Goal: Task Accomplishment & Management: Manage account settings

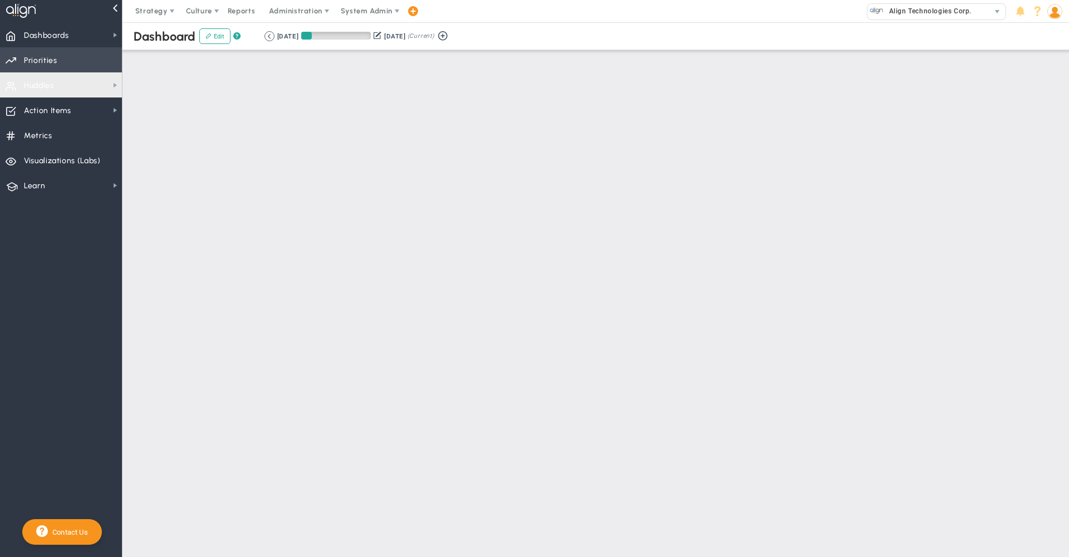
click at [38, 60] on span "Priorities" at bounding box center [40, 60] width 33 height 23
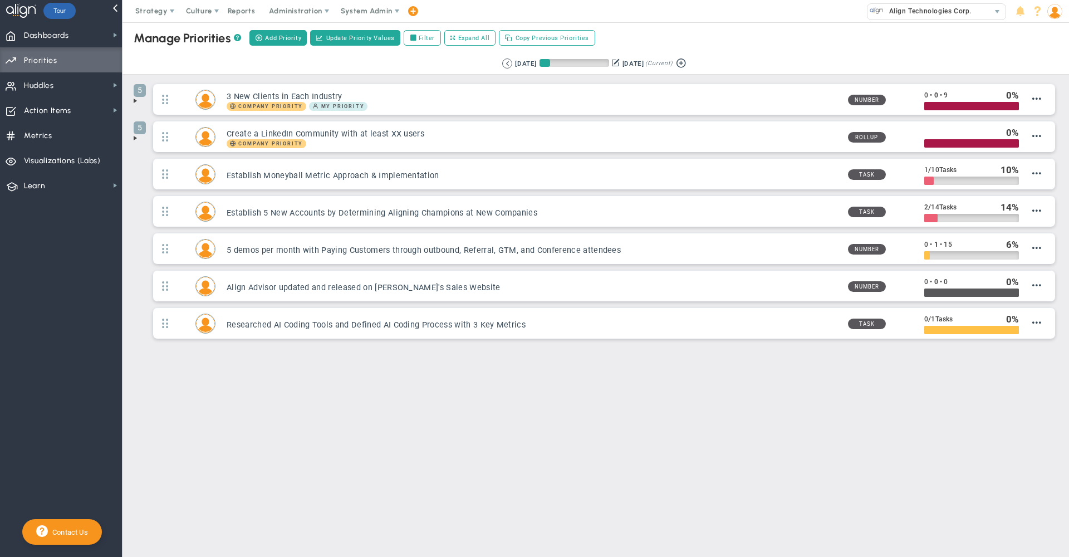
click at [135, 139] on span at bounding box center [135, 138] width 9 height 9
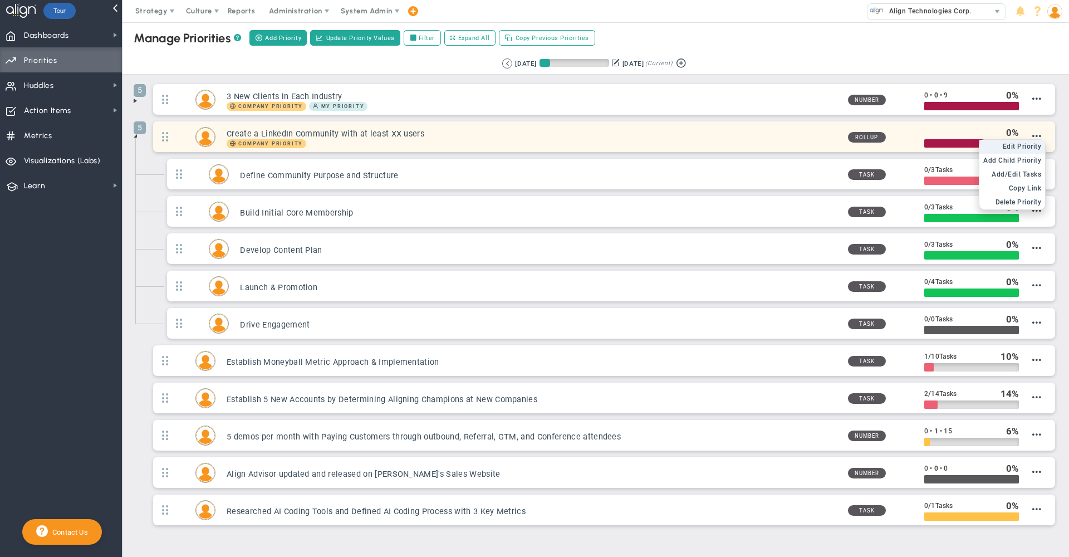
click at [1018, 147] on span "Edit Priority" at bounding box center [1021, 146] width 39 height 8
type input "Create a LinkedIn Community with at least XX users"
type input "0"
type input "100"
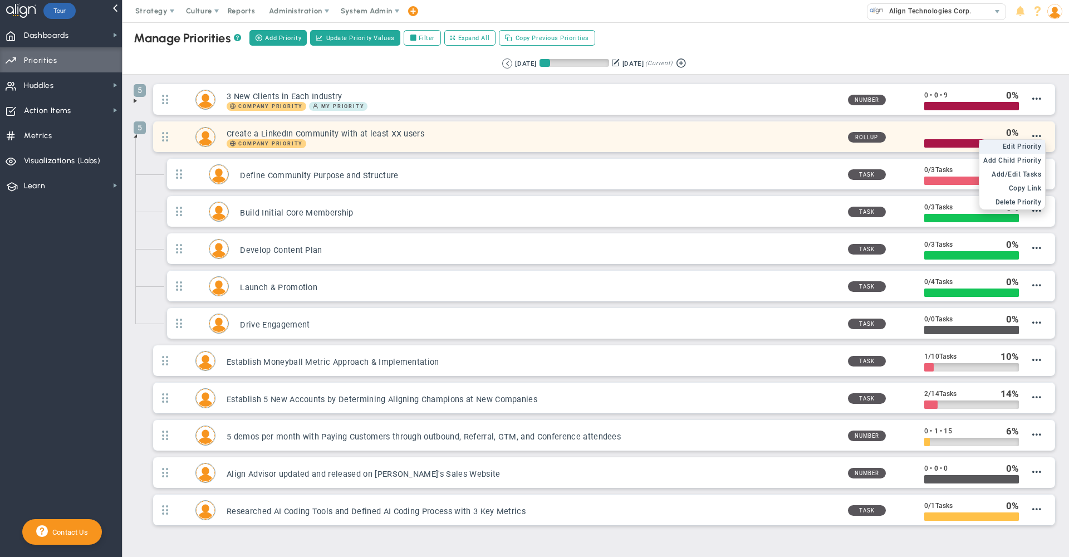
radio input "true"
checkbox input "true"
type input "[PERSON_NAME]"
type input "0"
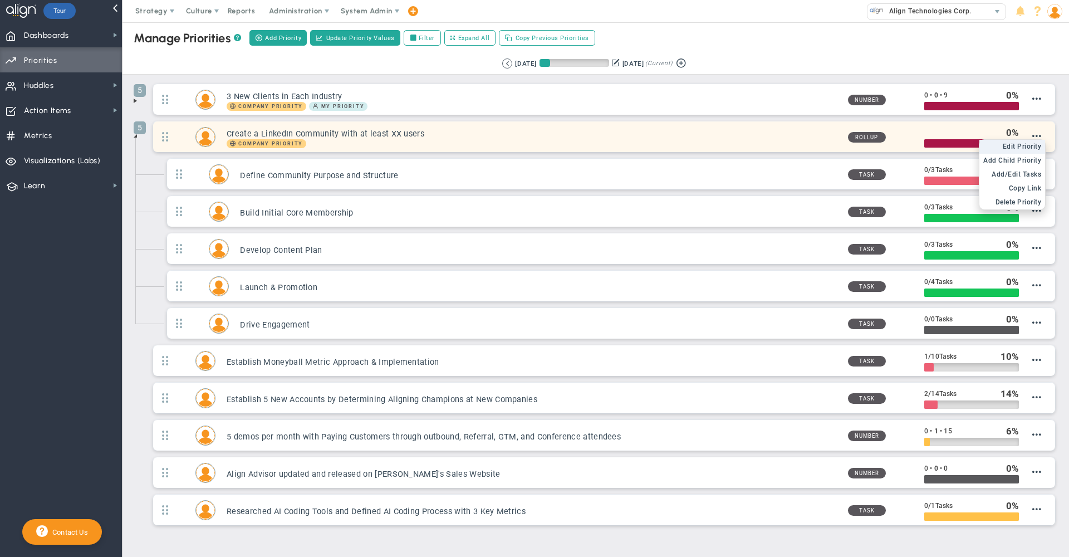
type input "100"
radio input "true"
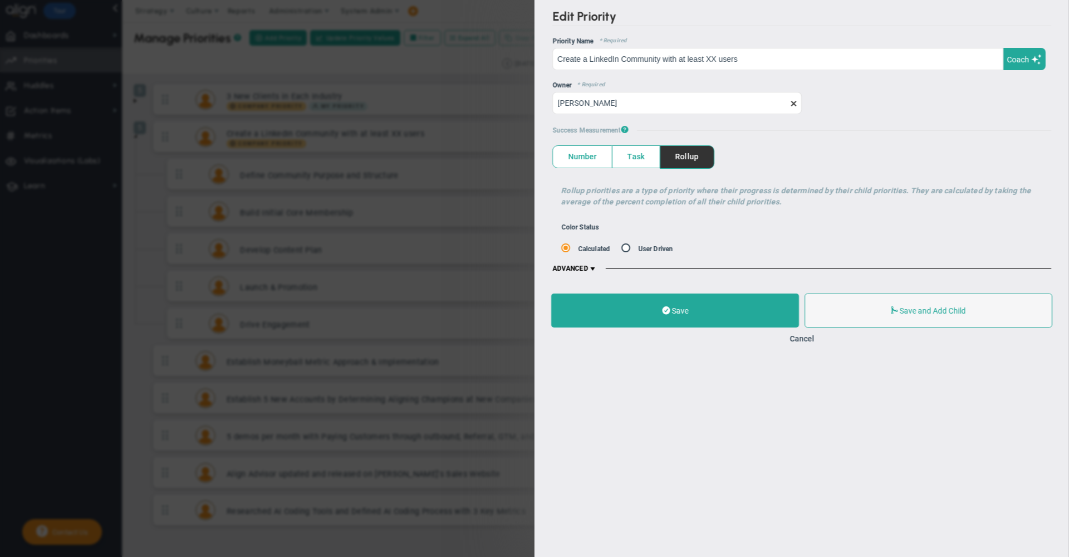
click at [594, 268] on span at bounding box center [592, 268] width 9 height 9
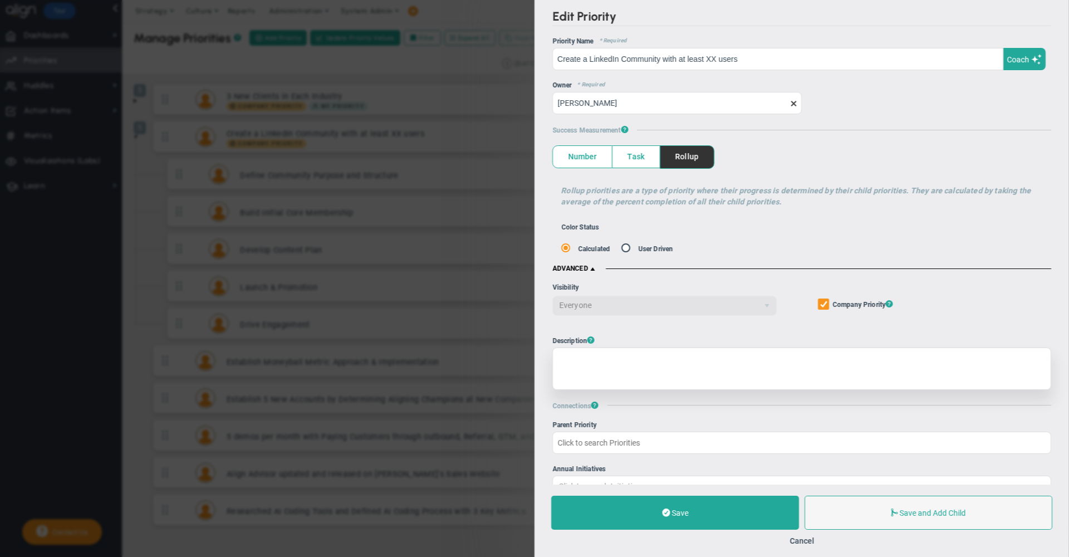
click at [613, 371] on div at bounding box center [801, 368] width 499 height 42
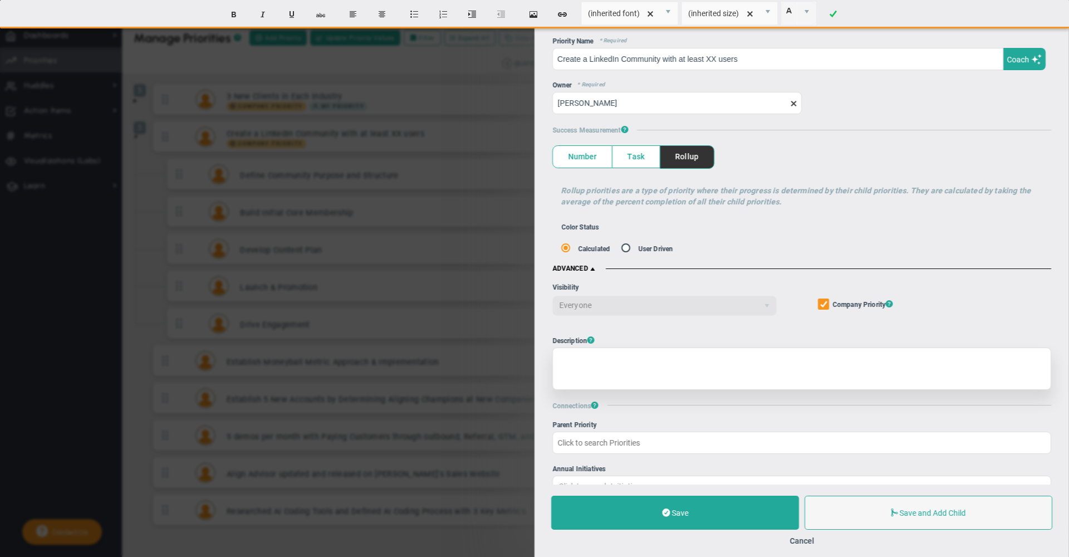
paste div
click at [985, 358] on div "[URL][DOMAIN_NAME]" at bounding box center [801, 368] width 499 height 42
click at [567, 363] on div "﻿Alex Community Research Doc" at bounding box center [801, 368] width 499 height 42
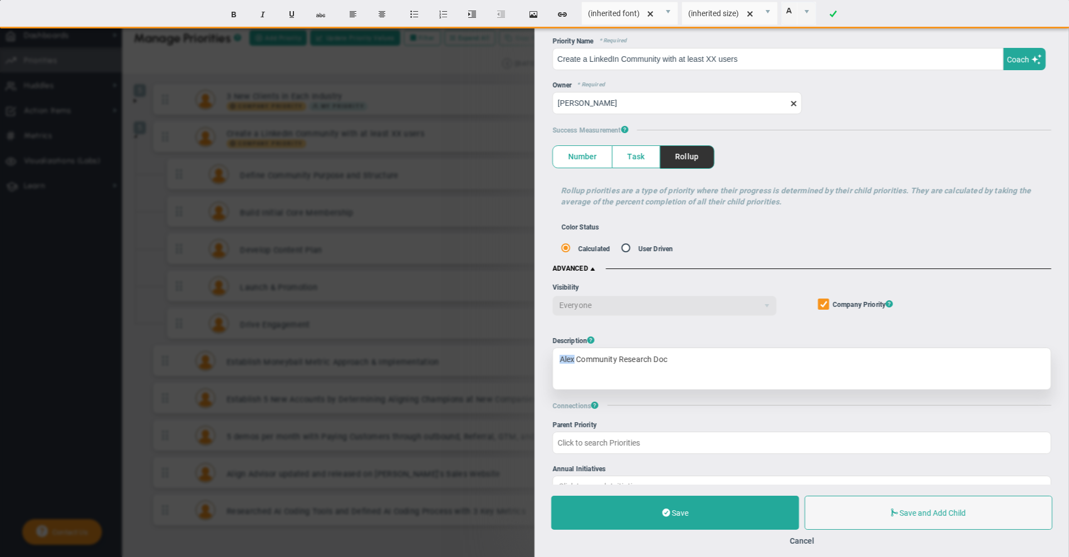
click at [567, 363] on div "﻿Alex Community Research Doc" at bounding box center [801, 368] width 499 height 42
click at [574, 357] on div "Community Research Doc" at bounding box center [801, 368] width 499 height 42
click at [566, 17] on button "Create Link" at bounding box center [562, 14] width 27 height 21
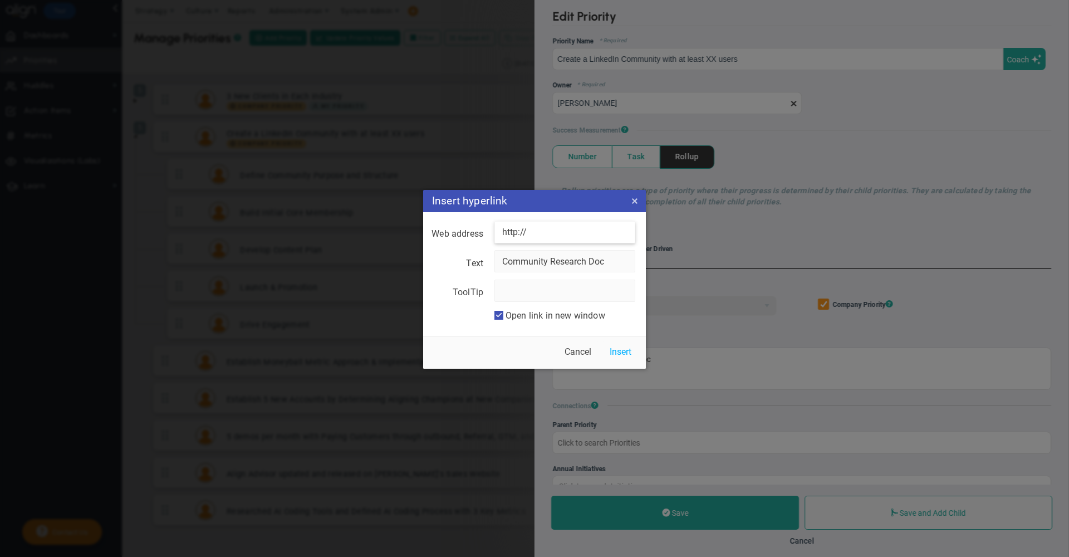
click at [573, 232] on input "http://" at bounding box center [564, 232] width 141 height 22
paste input "s://[DOMAIN_NAME][URL]"
type input "[URL][DOMAIN_NAME]"
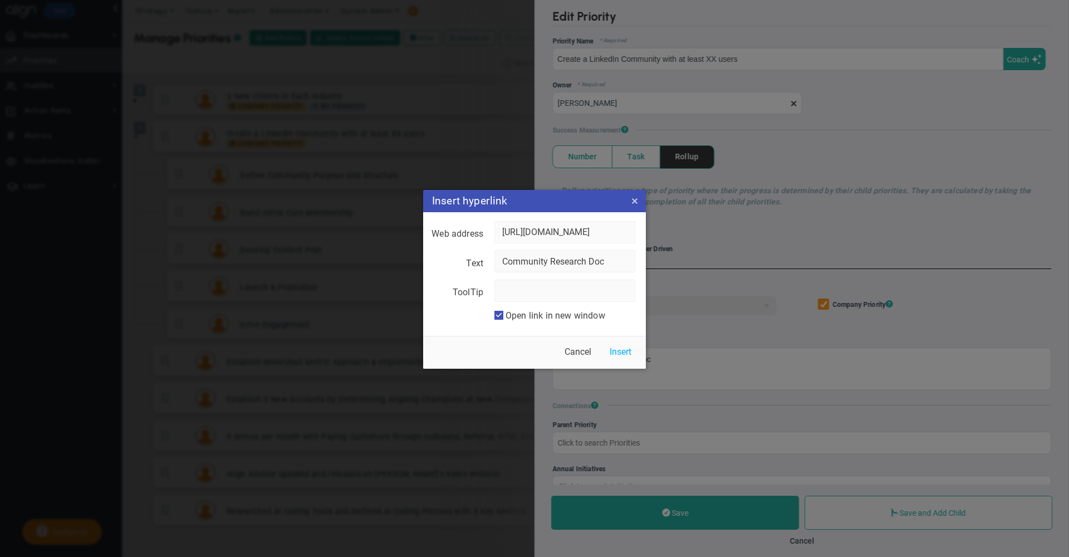
click at [621, 337] on div "Insert Cancel" at bounding box center [534, 352] width 223 height 33
click at [621, 353] on button "Insert" at bounding box center [620, 352] width 37 height 22
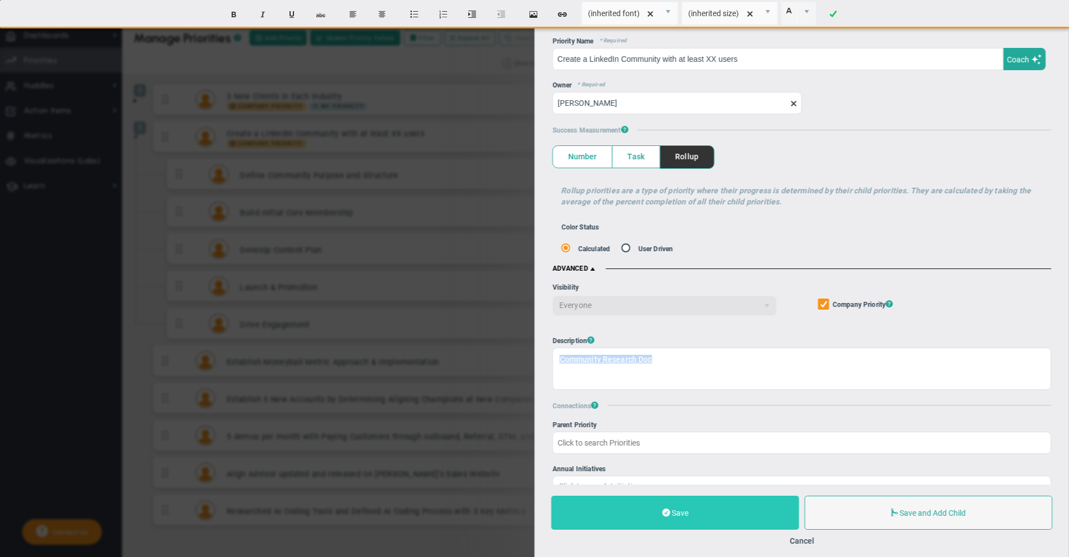
click at [669, 507] on button "Save" at bounding box center [675, 512] width 248 height 34
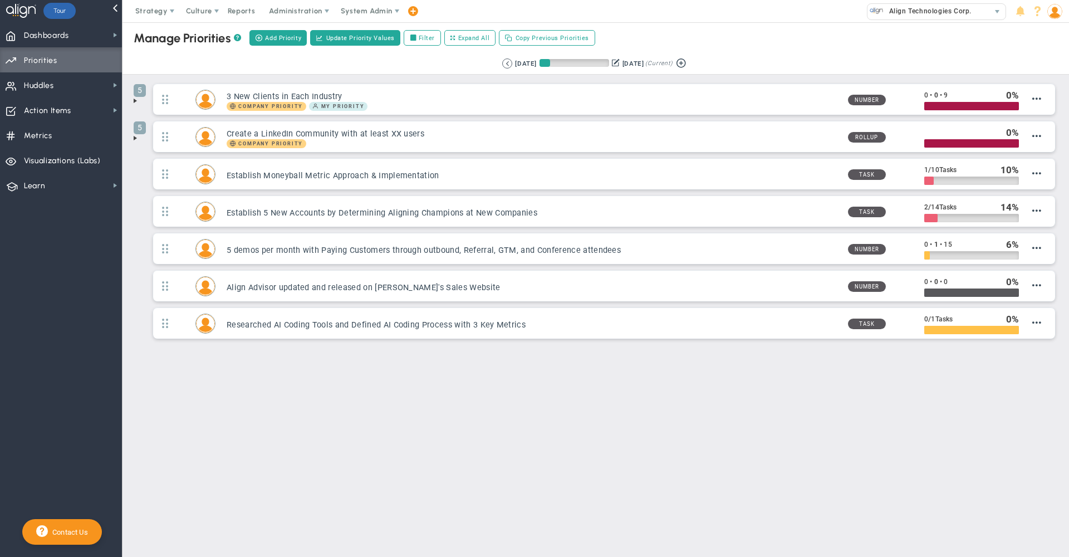
click at [136, 101] on span at bounding box center [135, 100] width 9 height 9
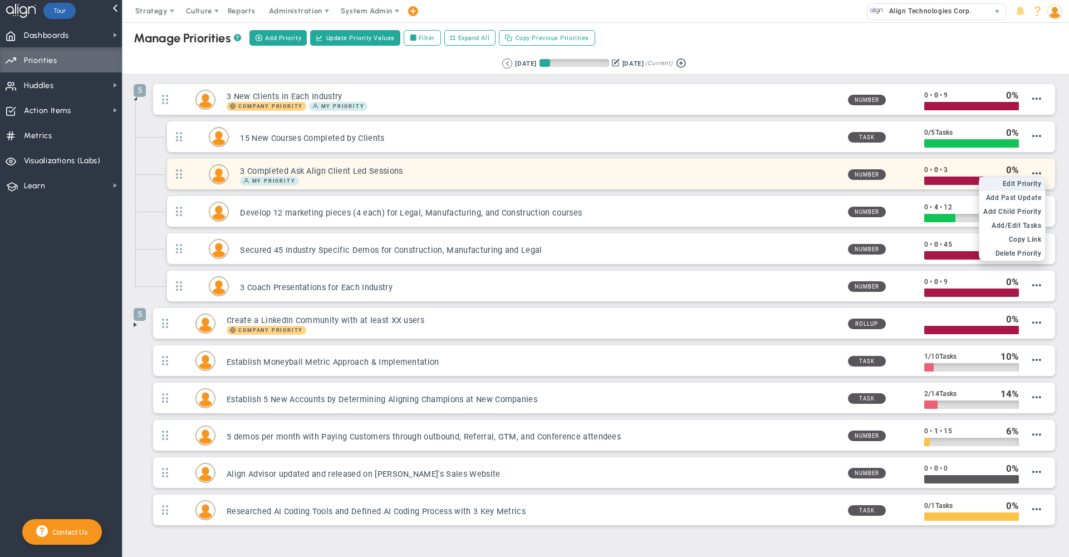
click at [1022, 185] on span "Edit Priority" at bounding box center [1021, 184] width 39 height 8
type input "3 Completed Ask Align Client Led Sessions"
type input "0"
type input "3"
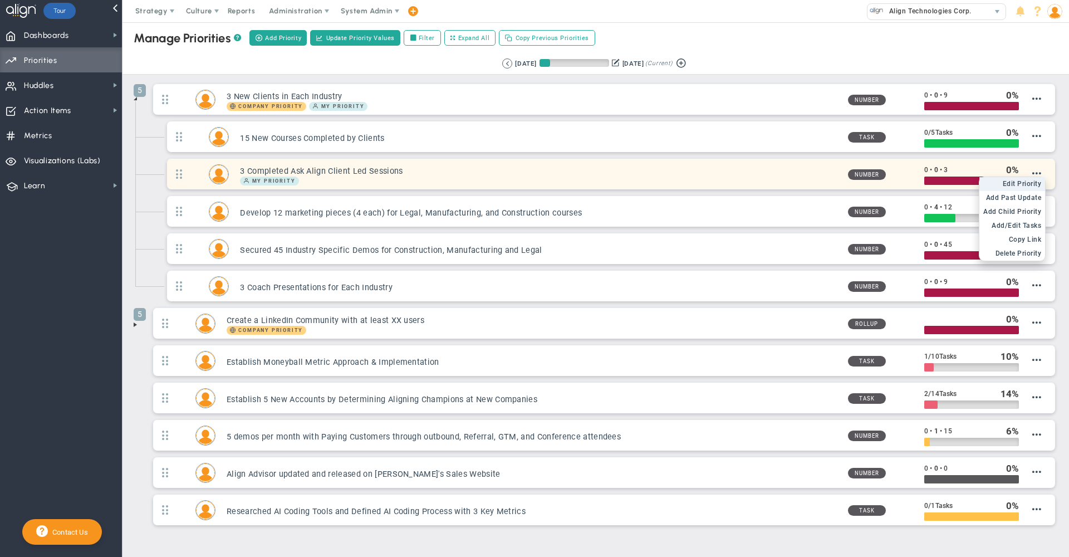
radio input "true"
type input "[PERSON_NAME]"
type input "0"
type input "3"
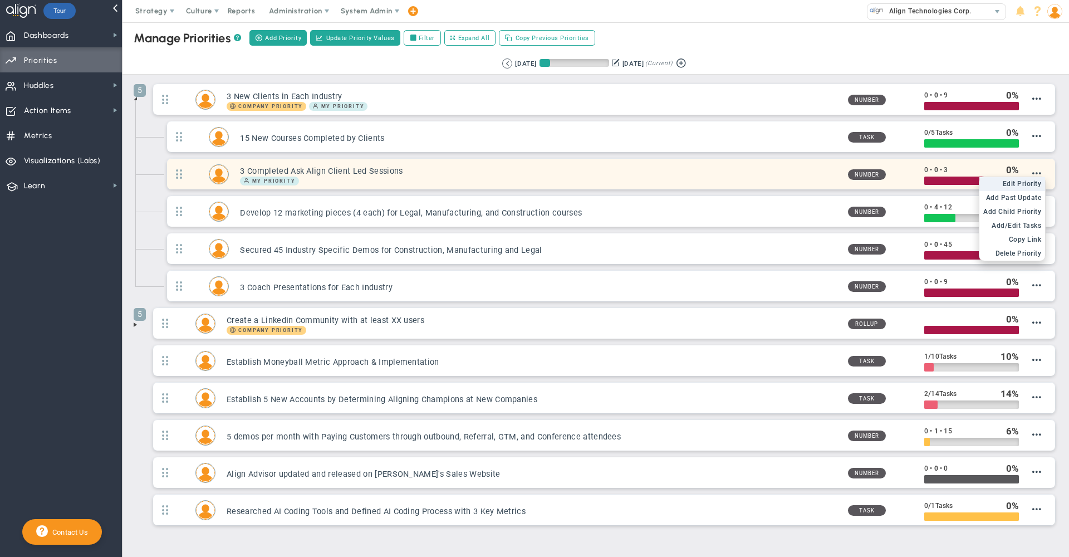
radio input "true"
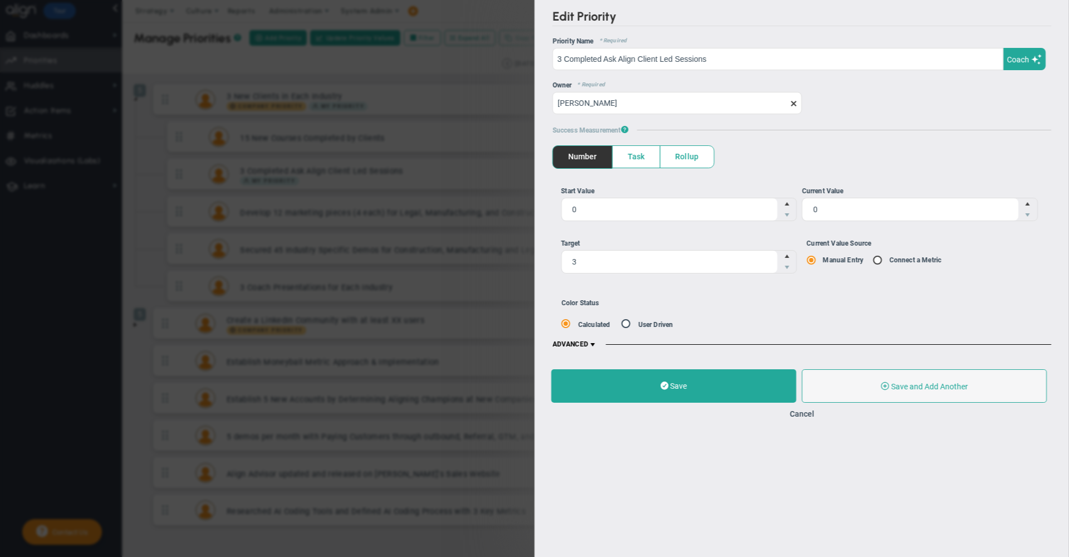
click at [593, 343] on span at bounding box center [592, 344] width 9 height 9
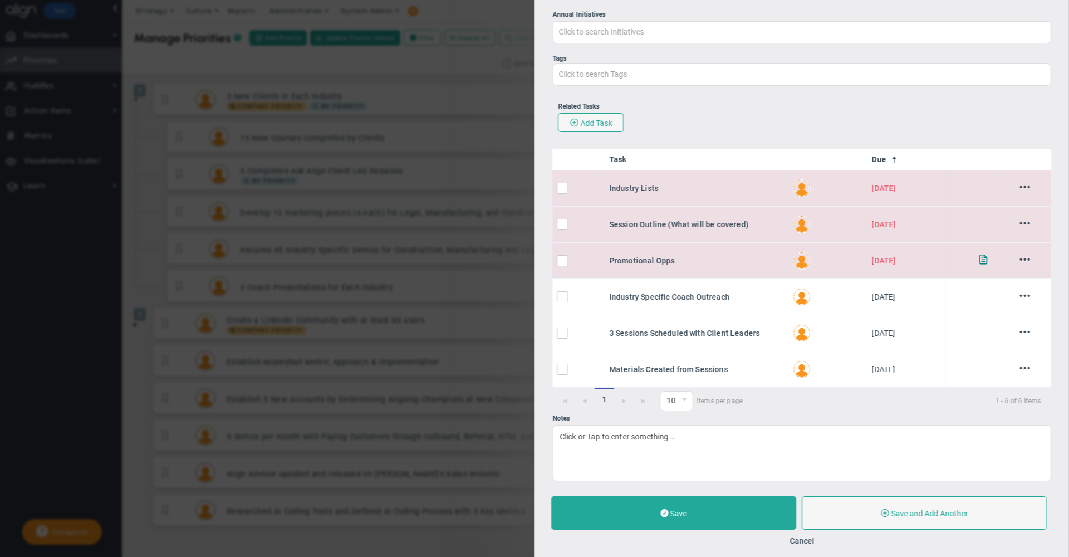
scroll to position [604, 0]
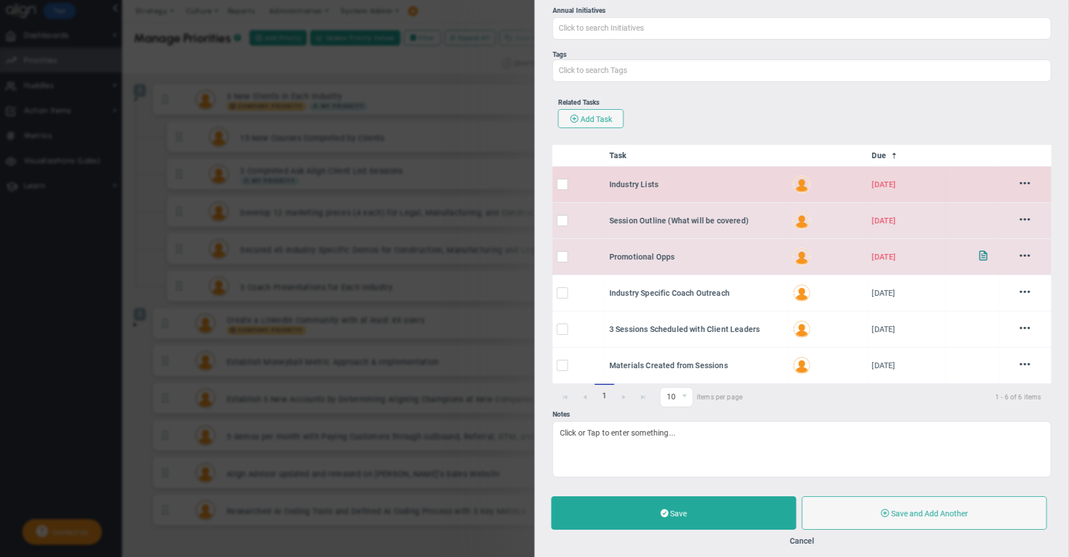
click at [562, 192] on input "checkbox" at bounding box center [564, 186] width 11 height 11
checkbox input "true"
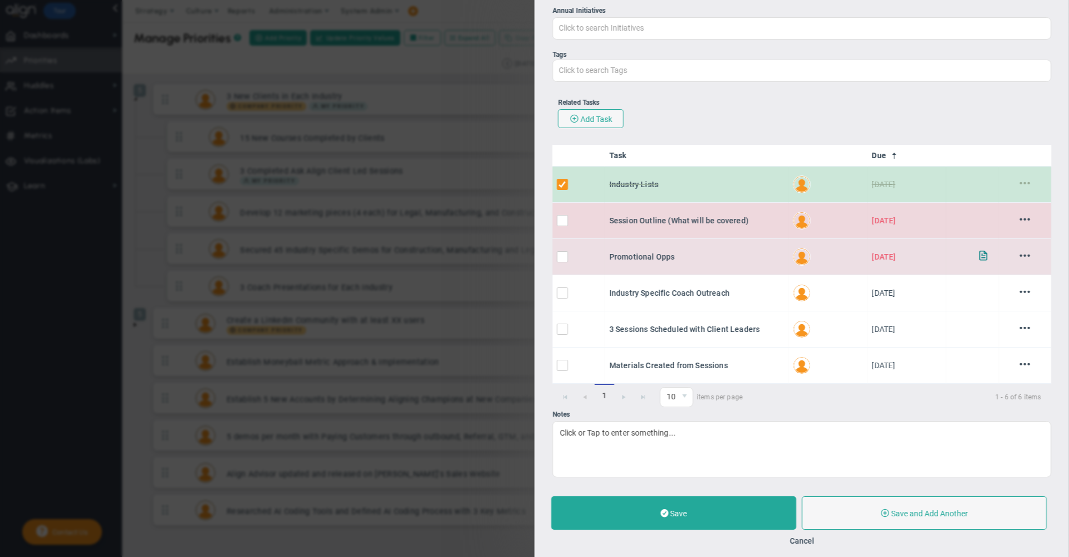
click at [563, 228] on input "checkbox" at bounding box center [564, 222] width 11 height 11
checkbox input "true"
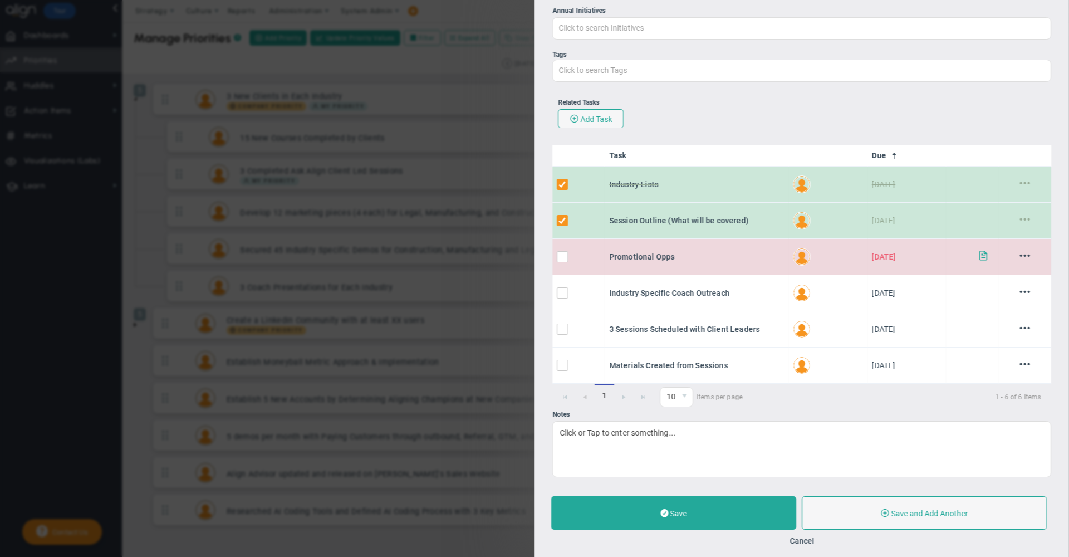
click at [978, 260] on span at bounding box center [983, 255] width 11 height 11
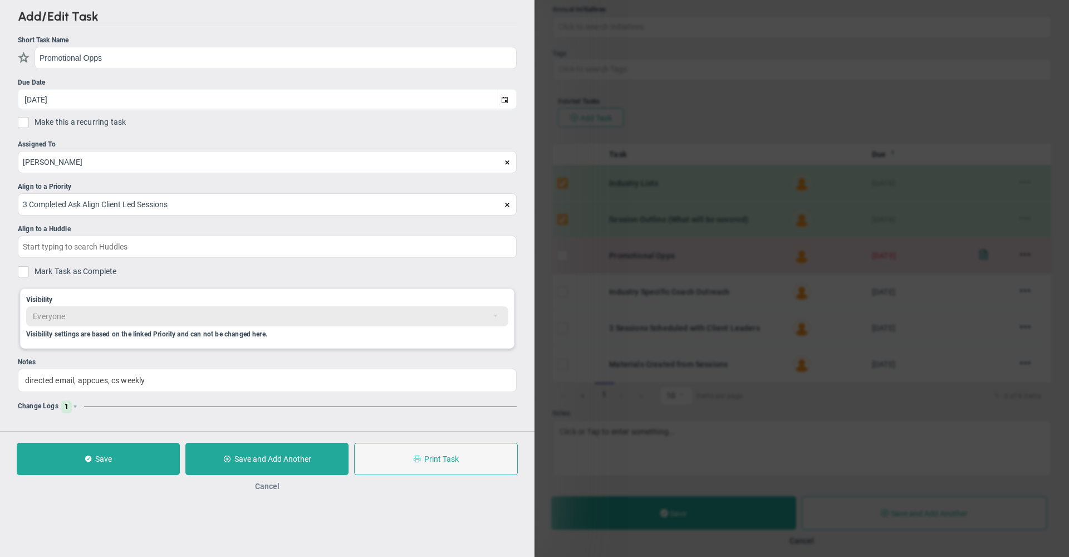
click at [268, 484] on button "Cancel" at bounding box center [267, 485] width 24 height 9
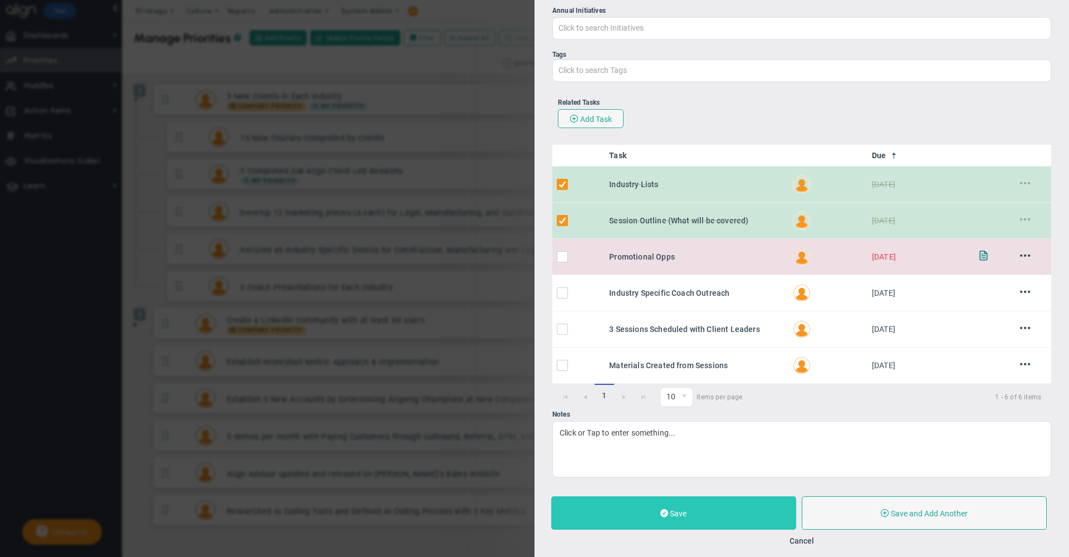
click at [671, 513] on span "Save" at bounding box center [678, 513] width 17 height 9
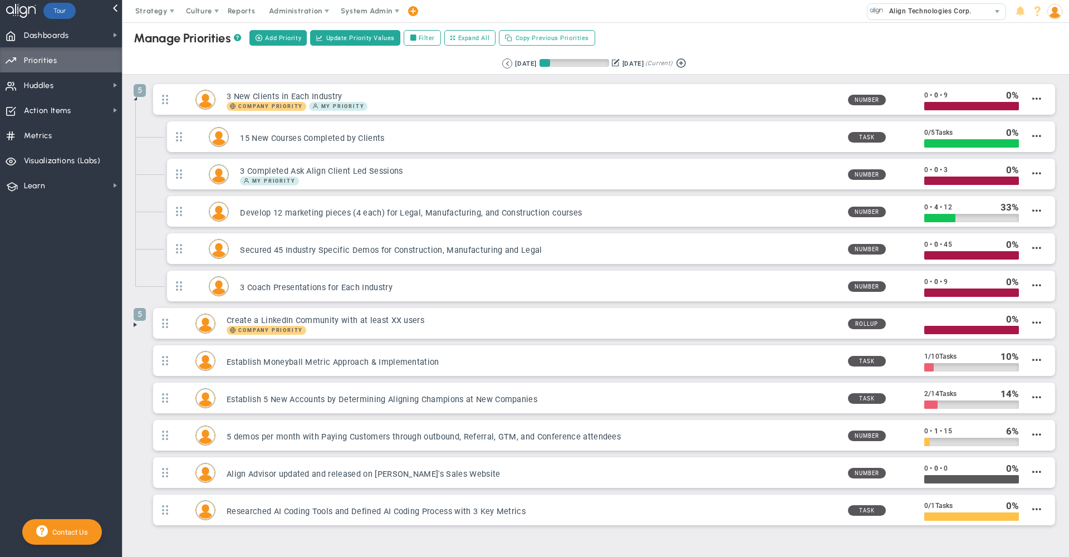
click at [840, 45] on div "Manage OKRs ? Manage Priorities ? Manage Projects ? Create Project Add Priority…" at bounding box center [595, 37] width 968 height 31
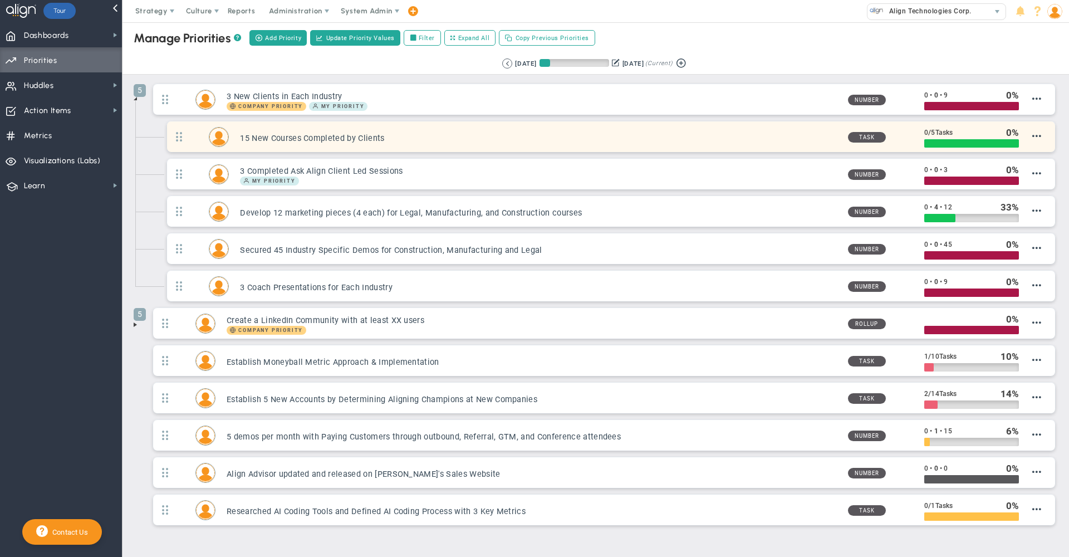
click at [733, 141] on h3 "15 New Courses Completed by Clients" at bounding box center [539, 138] width 598 height 11
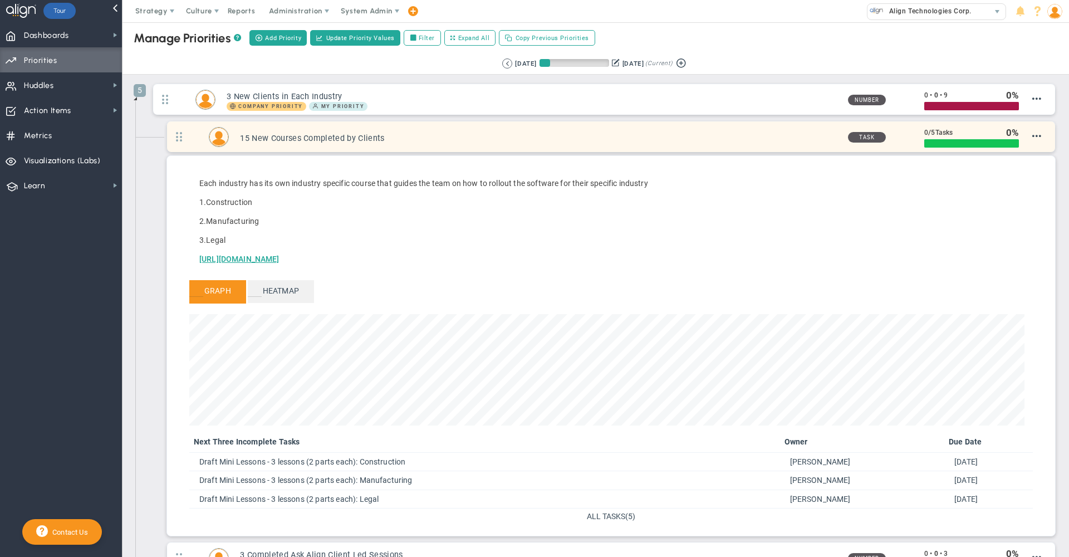
scroll to position [128, 835]
click at [733, 141] on h3 "15 New Courses Completed by Clients" at bounding box center [539, 138] width 598 height 11
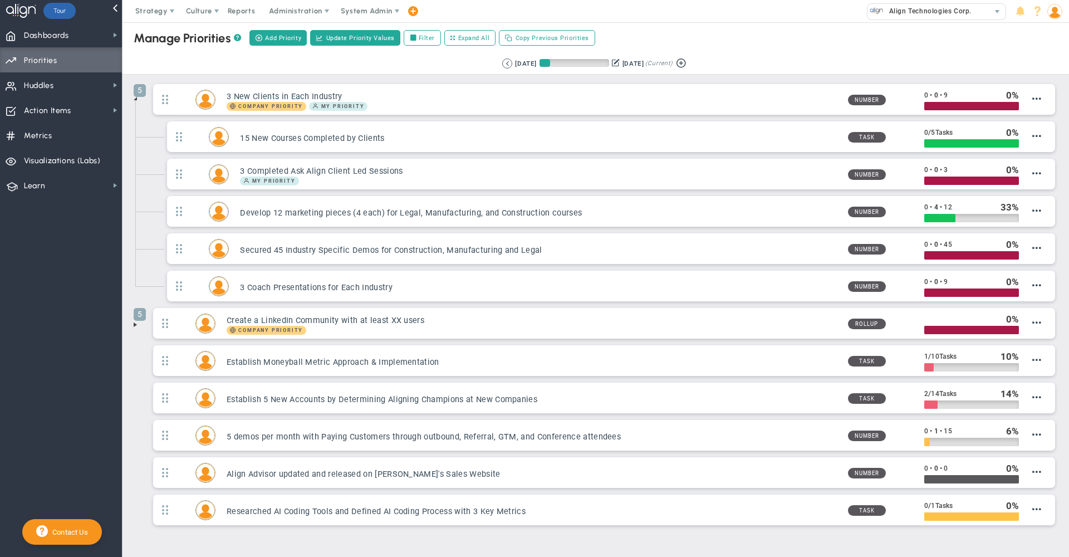
click at [772, 38] on div "Manage OKRs ? Manage Priorities ? Manage Projects ? Create Project Add Priority…" at bounding box center [595, 37] width 968 height 31
click at [769, 37] on div "Manage OKRs ? Manage Priorities ? Manage Projects ? Create Project Add Priority…" at bounding box center [595, 37] width 968 height 31
click at [825, 46] on div "Manage OKRs ? Manage Priorities ? Manage Projects ? Create Project Add Priority…" at bounding box center [595, 37] width 968 height 31
click at [361, 17] on span "System Admin" at bounding box center [367, 11] width 70 height 22
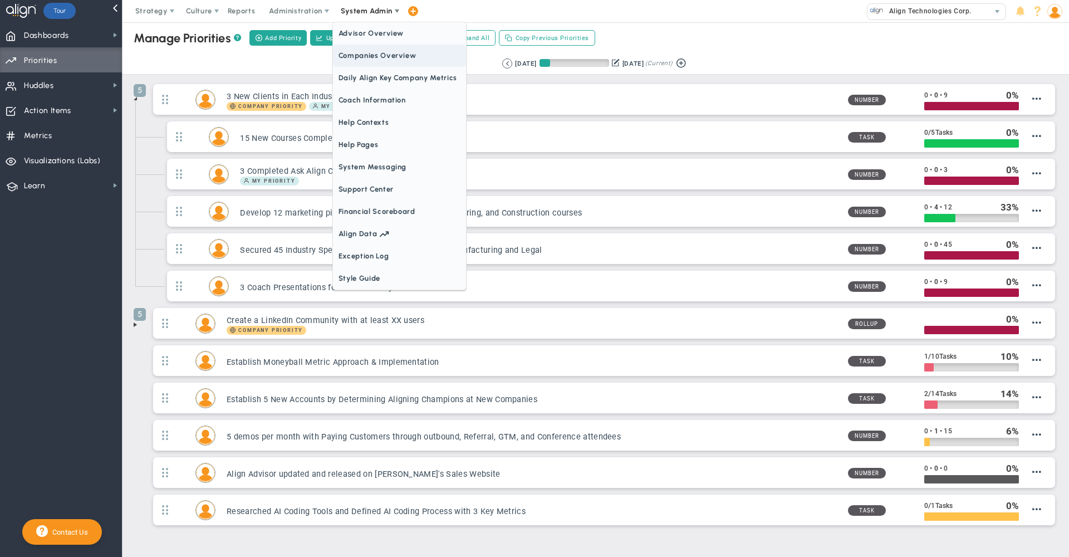
click at [362, 66] on span "Companies Overview" at bounding box center [399, 56] width 133 height 22
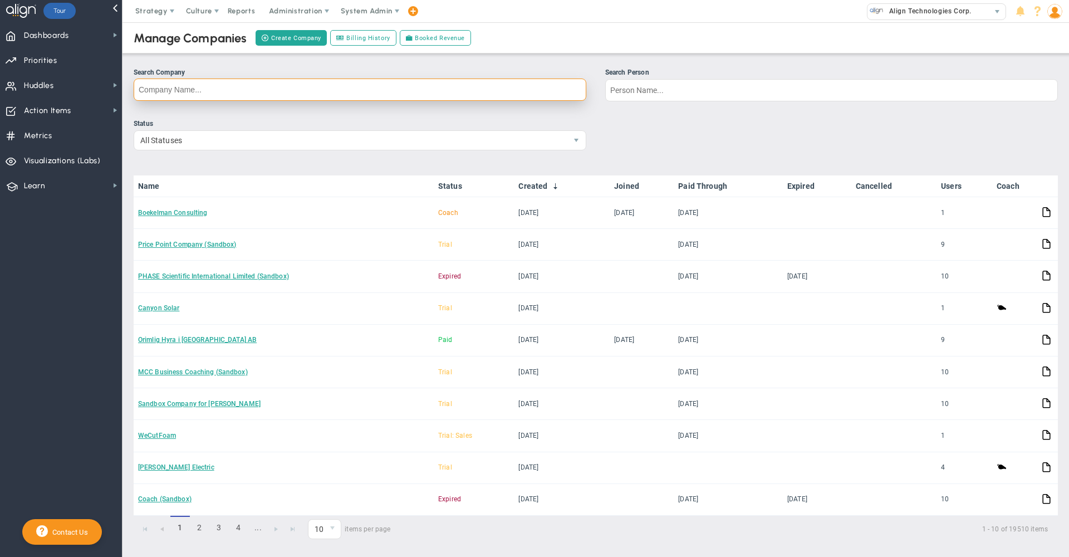
click at [521, 92] on input "Search Company" at bounding box center [360, 89] width 452 height 22
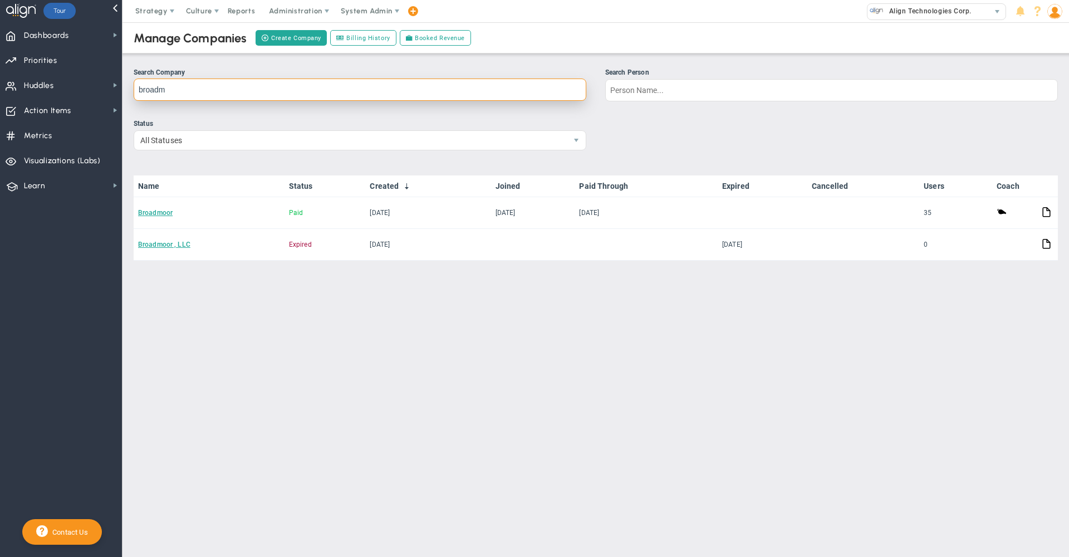
type input "broad"
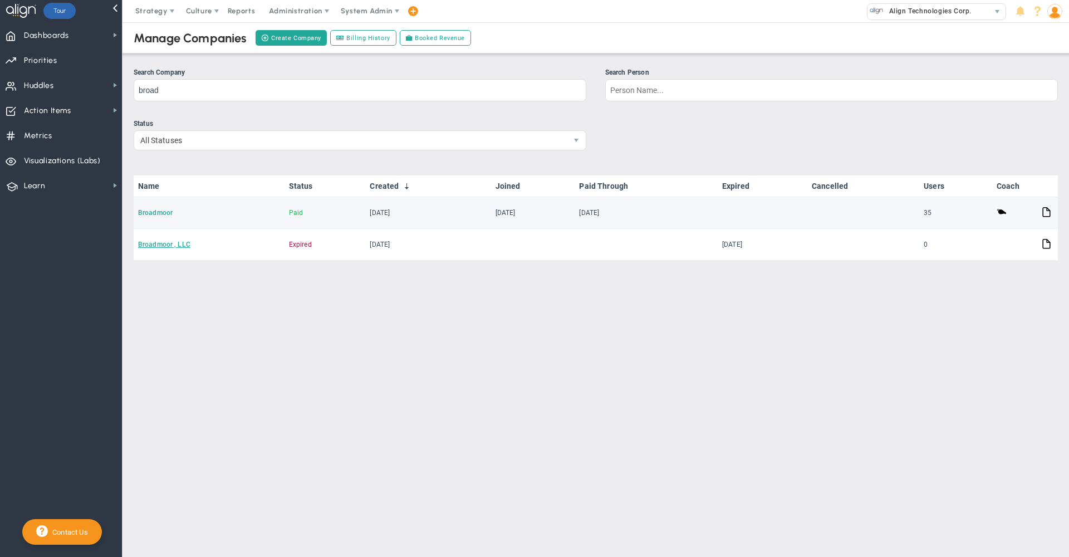
drag, startPoint x: 521, startPoint y: 92, endPoint x: 157, endPoint y: 214, distance: 383.9
click at [157, 214] on link "Broadmoor" at bounding box center [155, 213] width 35 height 8
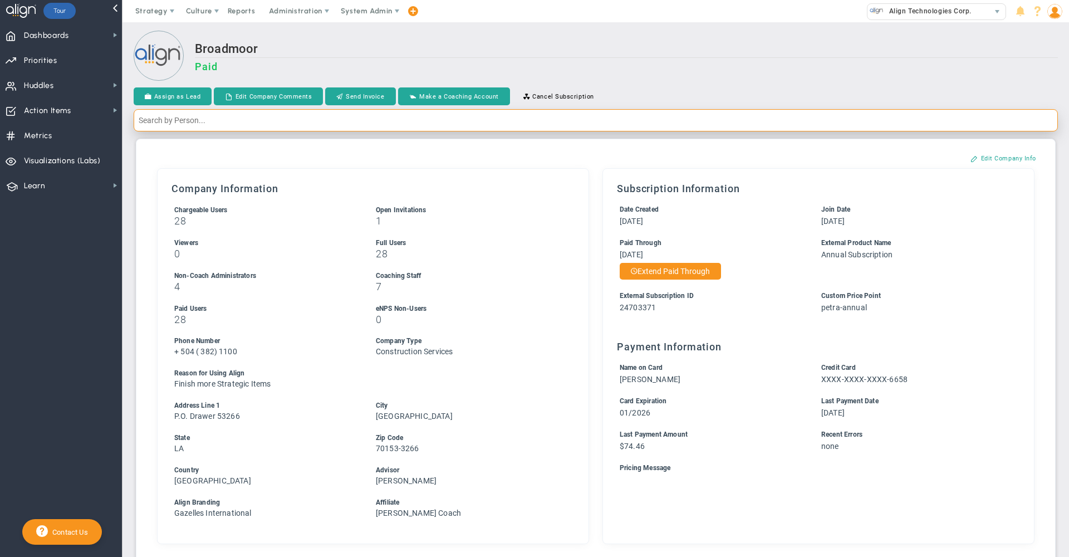
click at [532, 122] on input "text" at bounding box center [596, 120] width 924 height 22
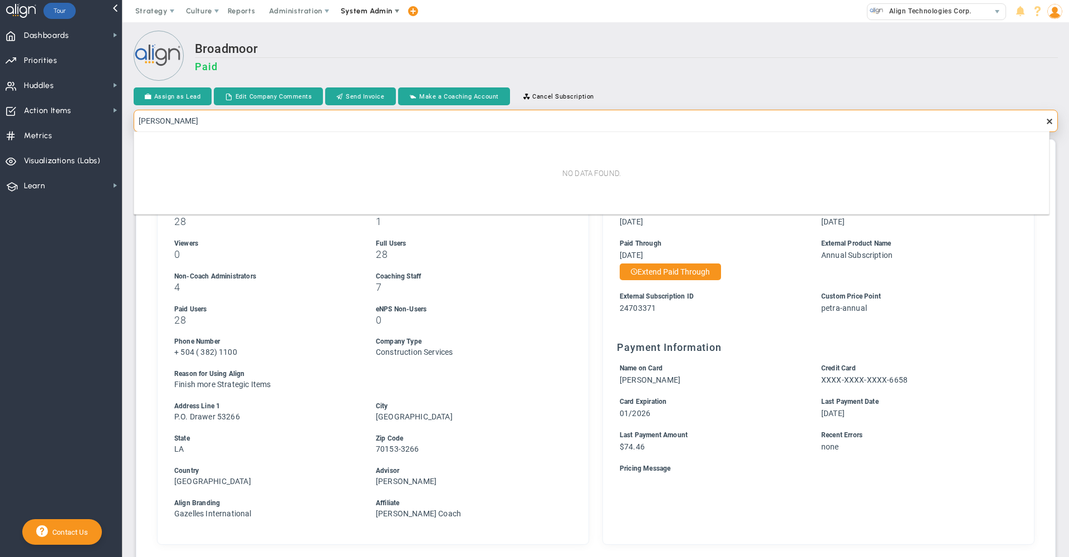
type input "[PERSON_NAME]"
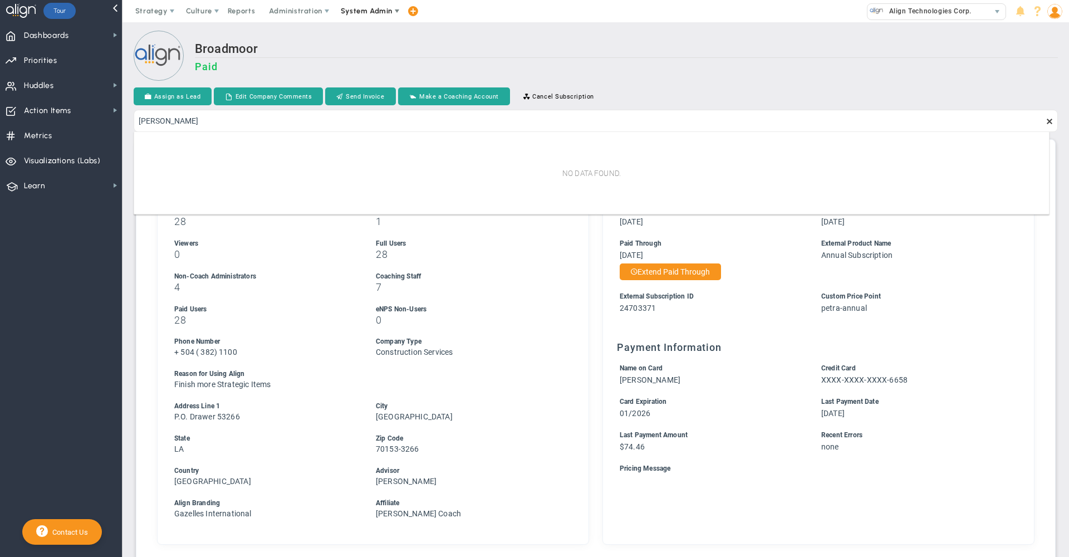
click at [359, 15] on span "System Admin" at bounding box center [367, 11] width 70 height 22
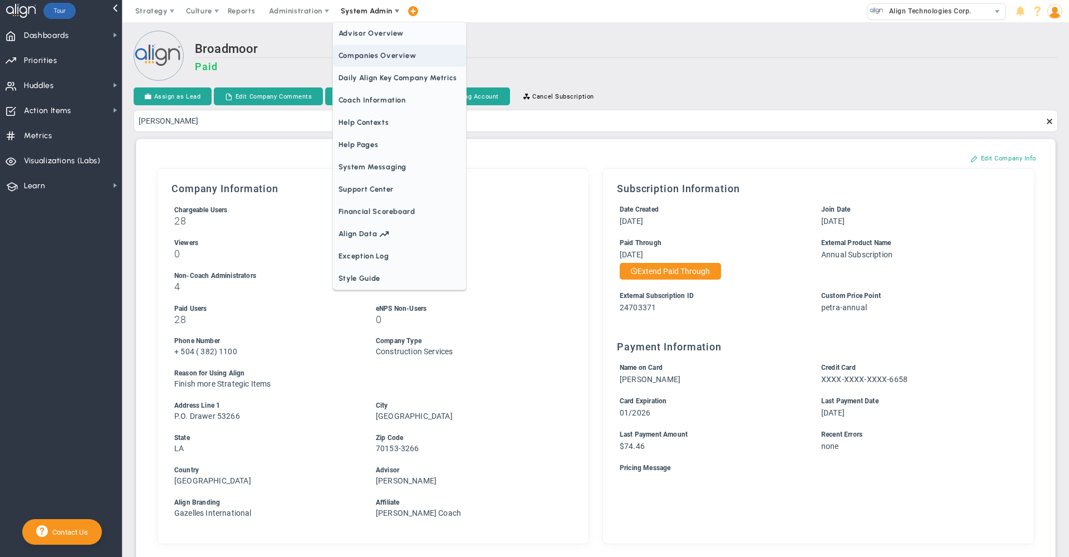
click at [382, 62] on span "Companies Overview" at bounding box center [399, 56] width 133 height 22
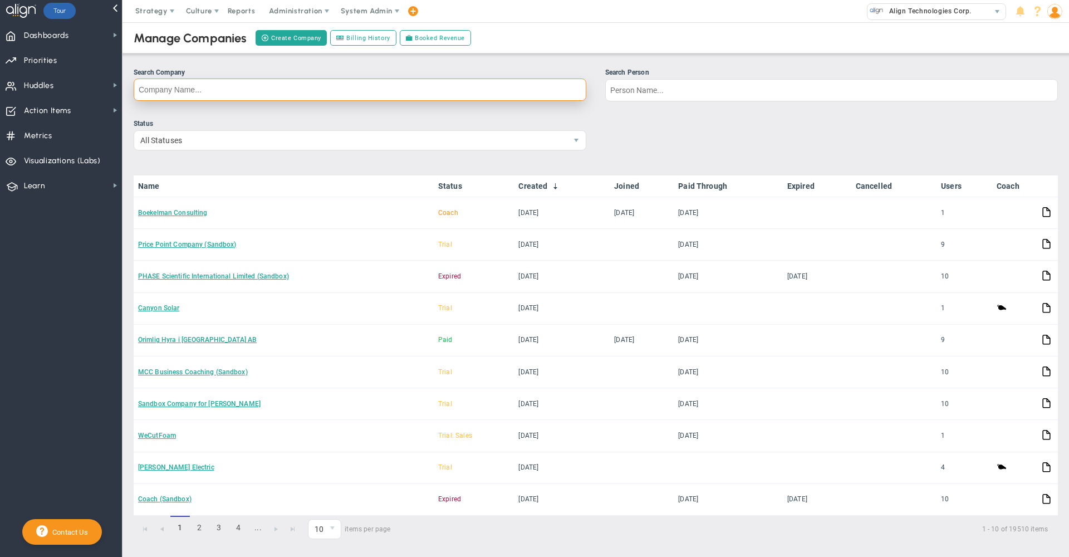
click at [422, 94] on input "Search Company" at bounding box center [360, 89] width 452 height 22
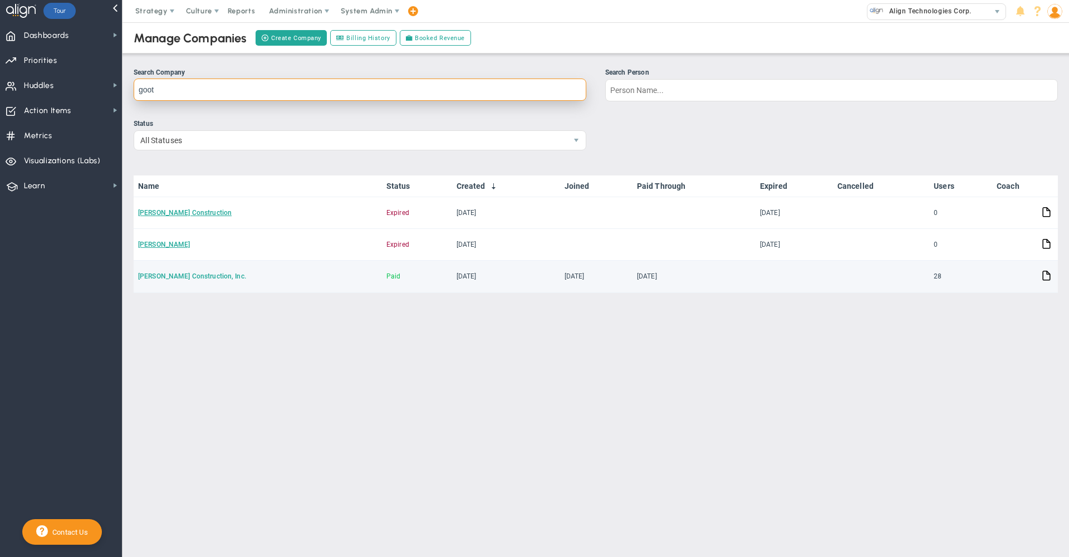
type input "goot"
click at [184, 277] on link "[PERSON_NAME] Construction, Inc." at bounding box center [192, 276] width 108 height 8
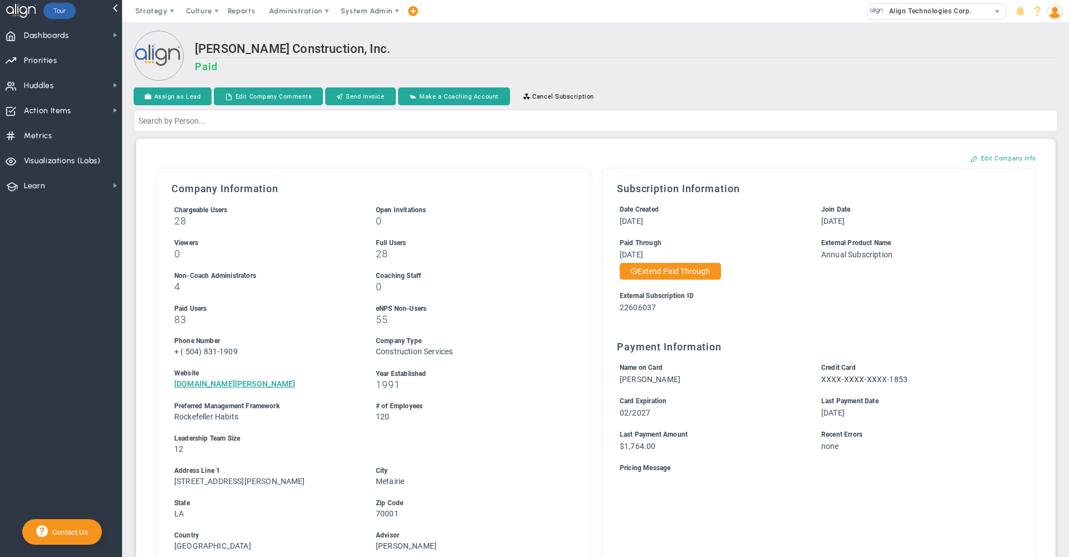
scroll to position [512, 0]
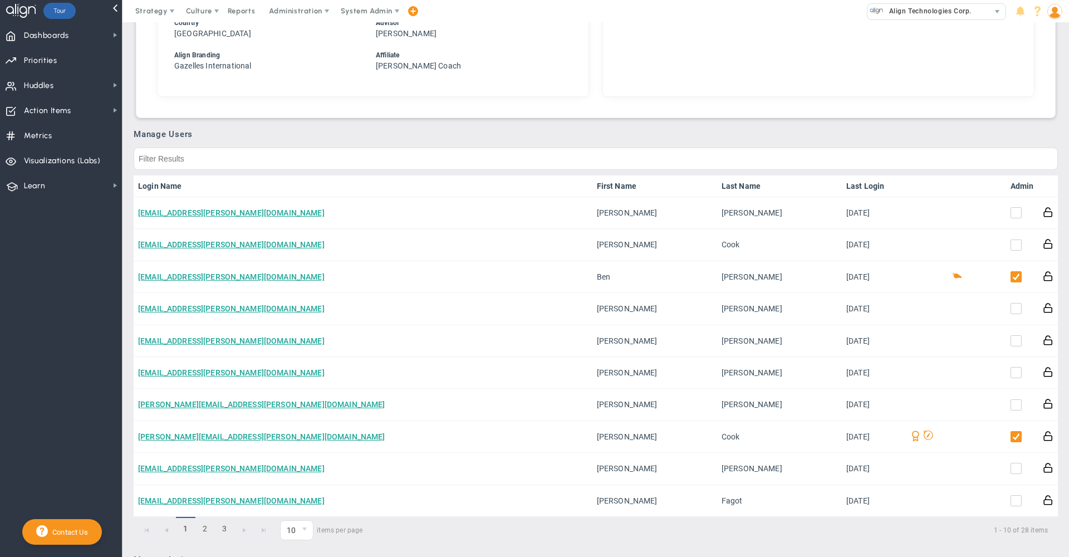
click at [1006, 191] on th "Admin" at bounding box center [1022, 186] width 32 height 22
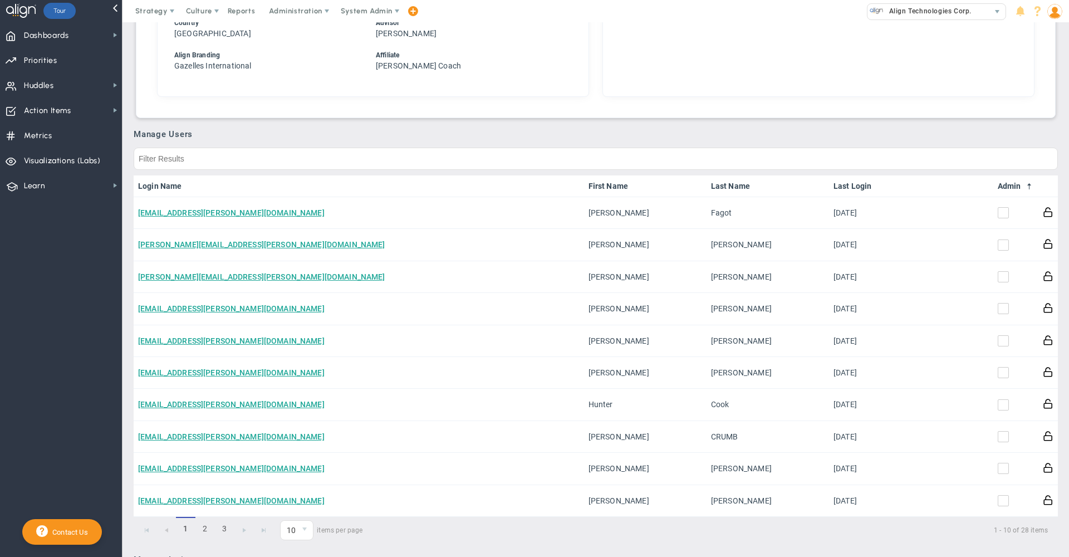
click at [1004, 185] on link "Admin" at bounding box center [1015, 185] width 36 height 9
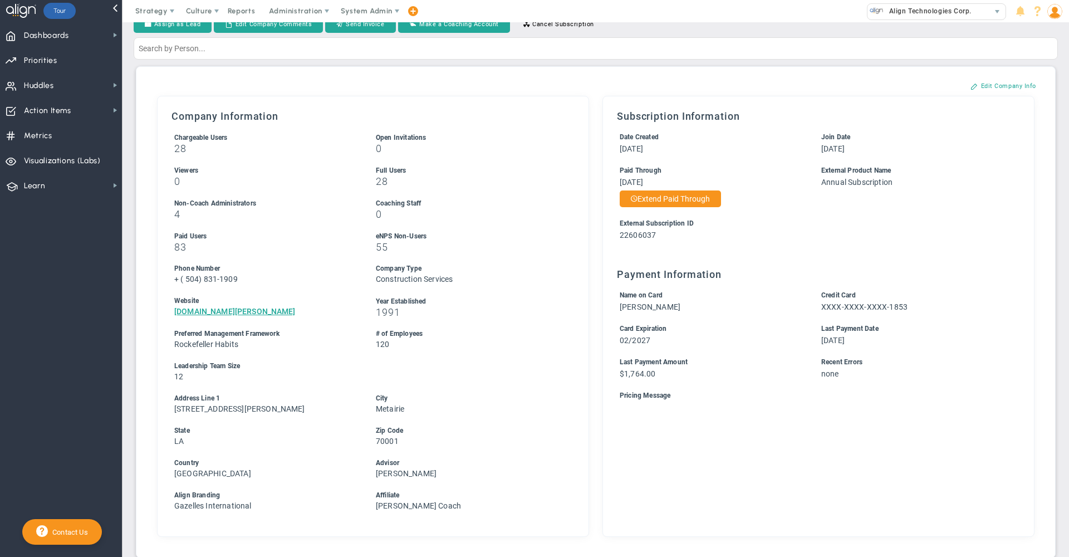
scroll to position [0, 0]
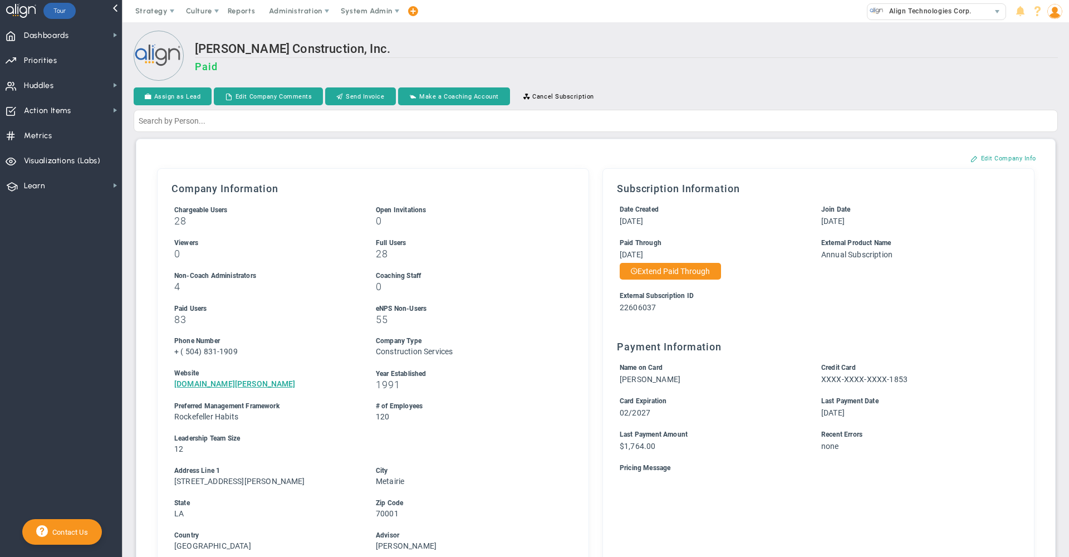
click at [542, 42] on h2 "[PERSON_NAME] Construction, Inc." at bounding box center [626, 50] width 863 height 16
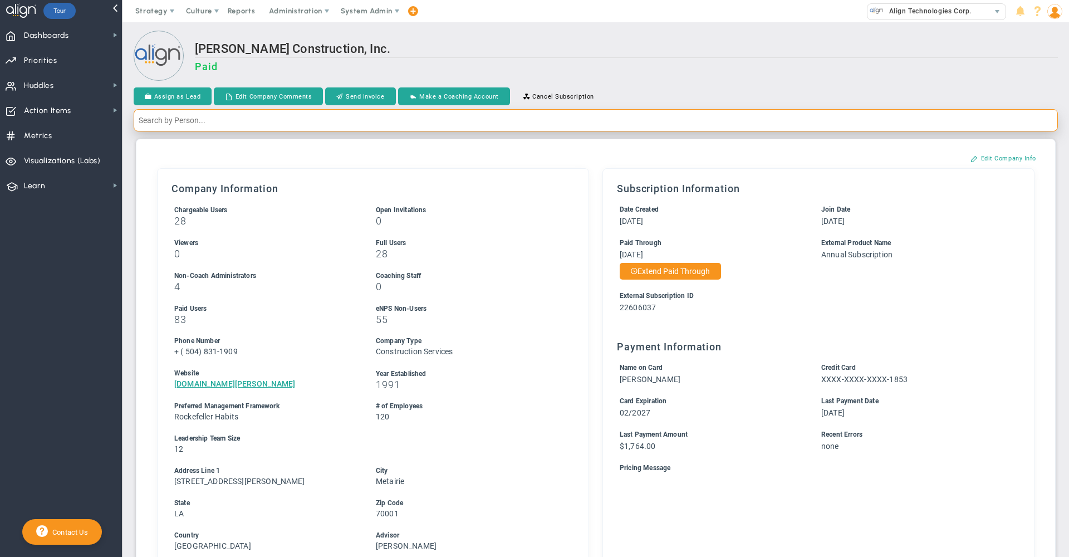
click at [512, 130] on input "text" at bounding box center [596, 120] width 924 height 22
type input "[PERSON_NAME]"
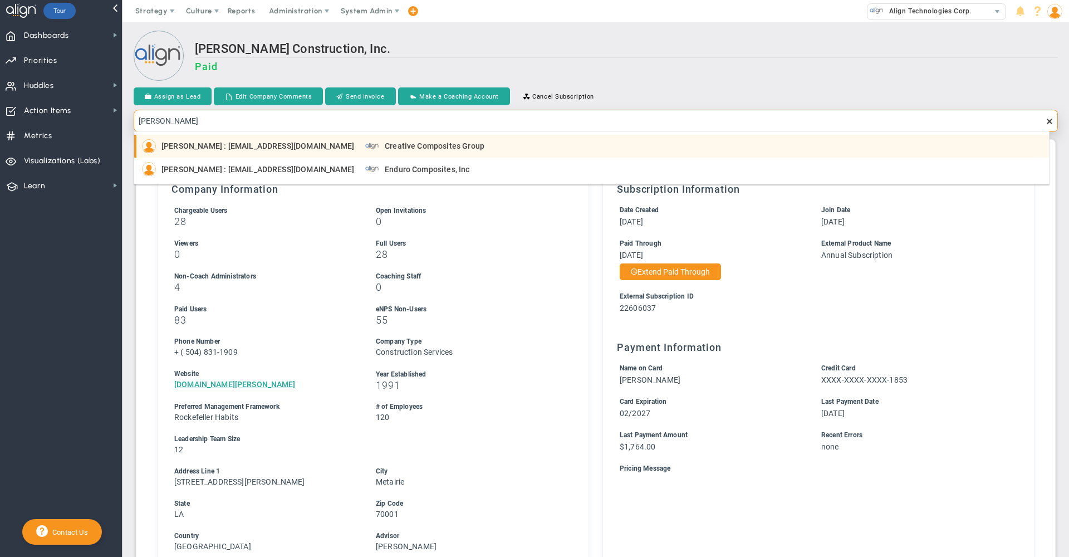
click at [518, 149] on div "[PERSON_NAME] : [EMAIL_ADDRESS][DOMAIN_NAME] Creative Composites Group" at bounding box center [592, 146] width 901 height 14
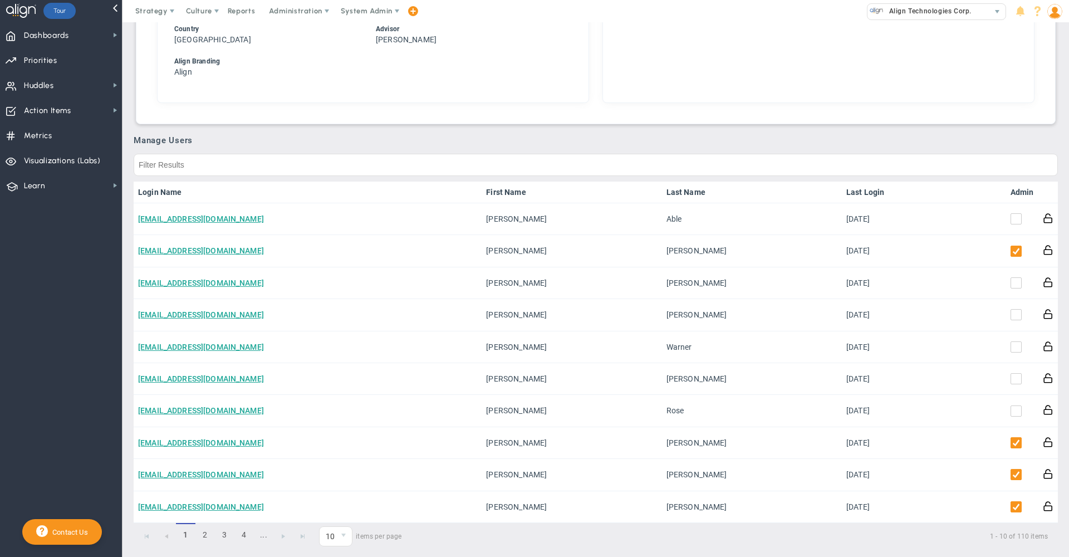
scroll to position [512, 0]
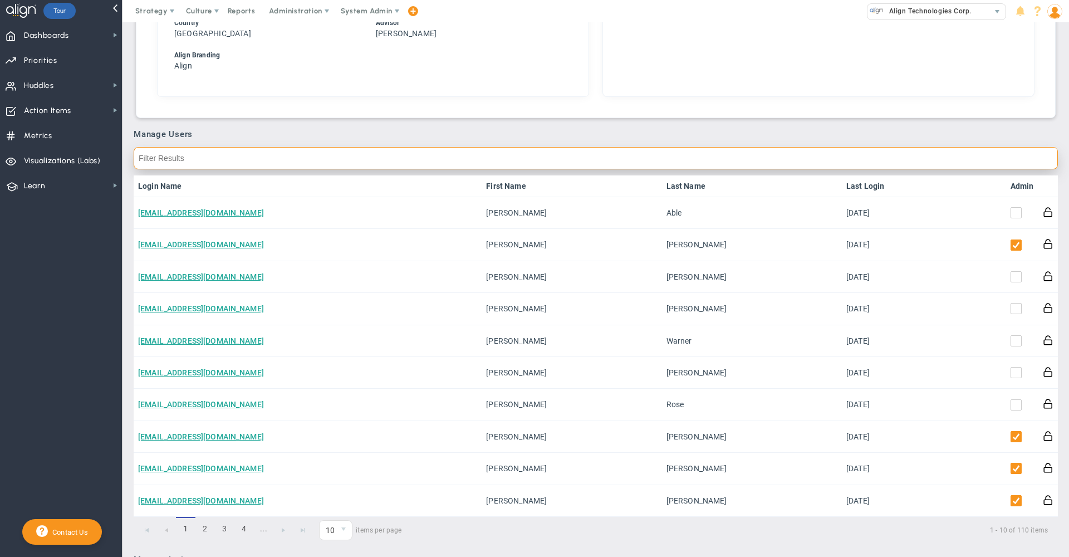
click at [860, 162] on input "text" at bounding box center [596, 158] width 924 height 22
type input "br"
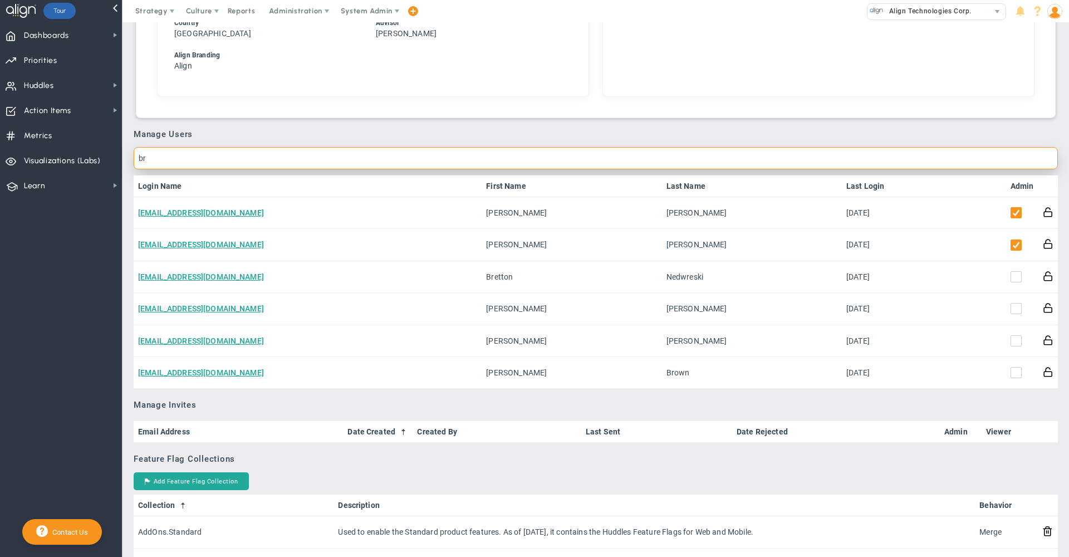
click at [826, 161] on input "br" at bounding box center [596, 158] width 924 height 22
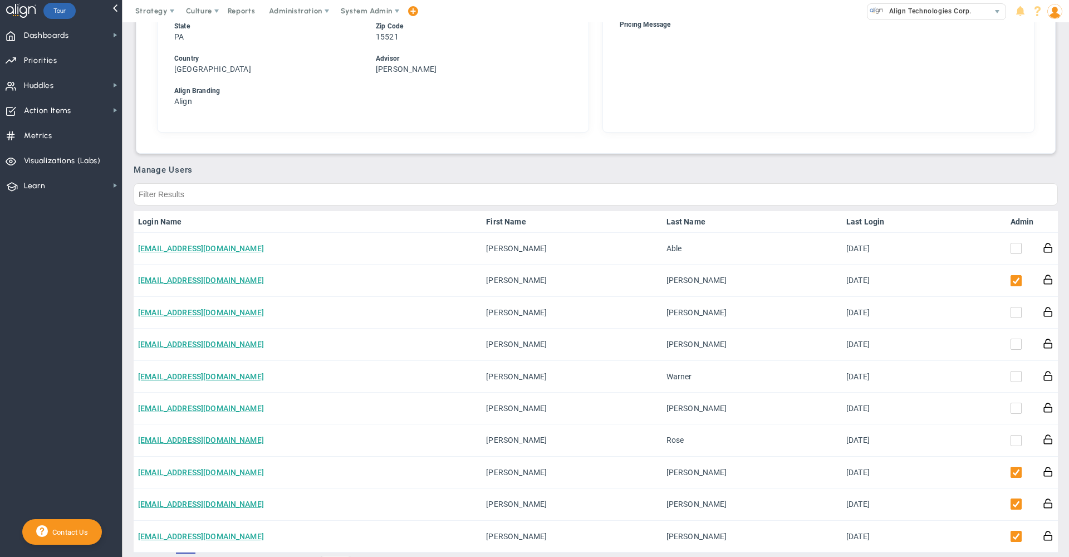
scroll to position [481, 0]
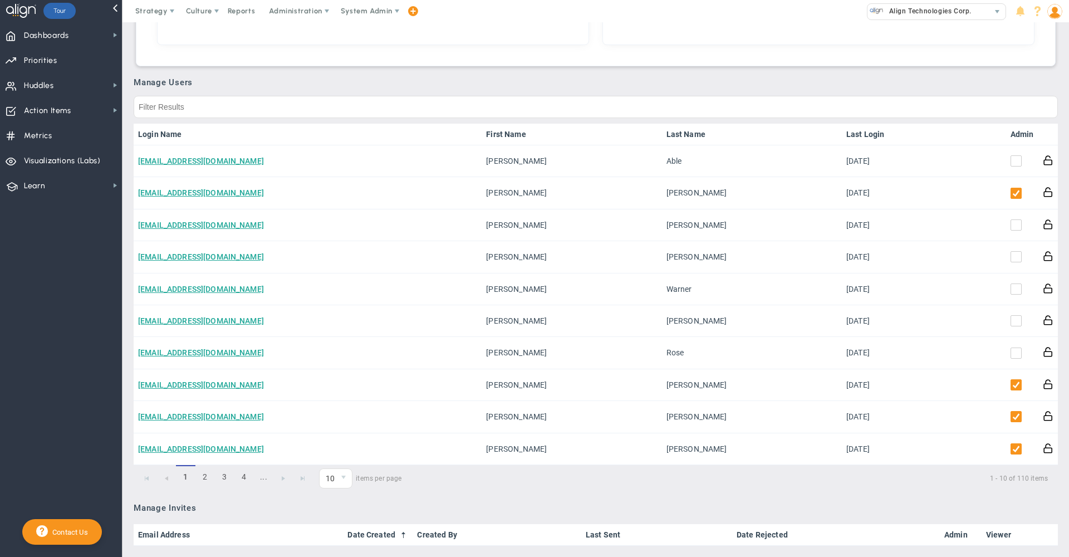
click at [771, 87] on h3 "Manage Users" at bounding box center [596, 82] width 924 height 10
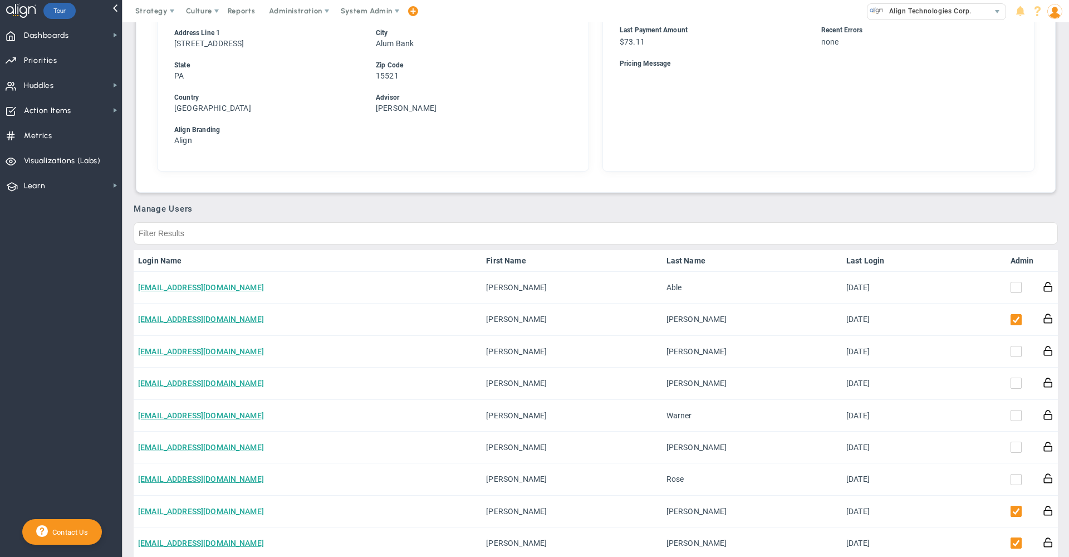
scroll to position [437, 0]
click at [50, 82] on span "Huddles" at bounding box center [39, 85] width 30 height 23
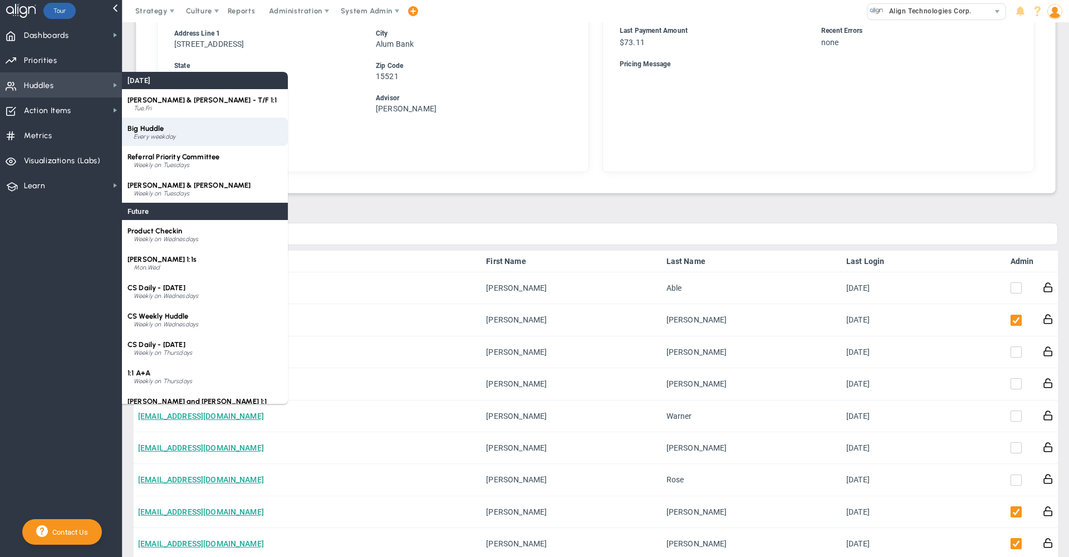
click at [174, 142] on div "Big Huddle Every weekday" at bounding box center [205, 131] width 166 height 28
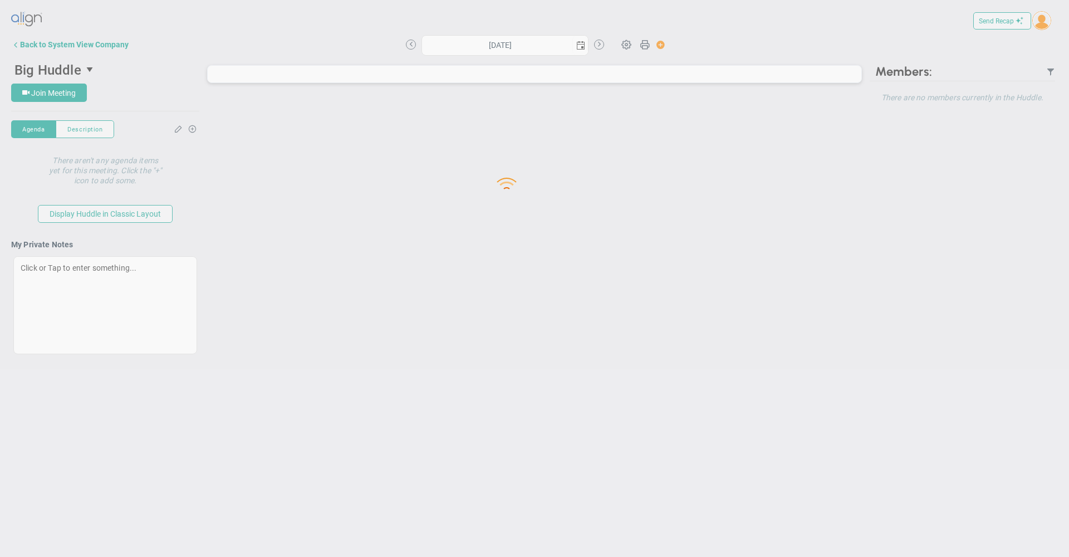
type input "[DATE]"
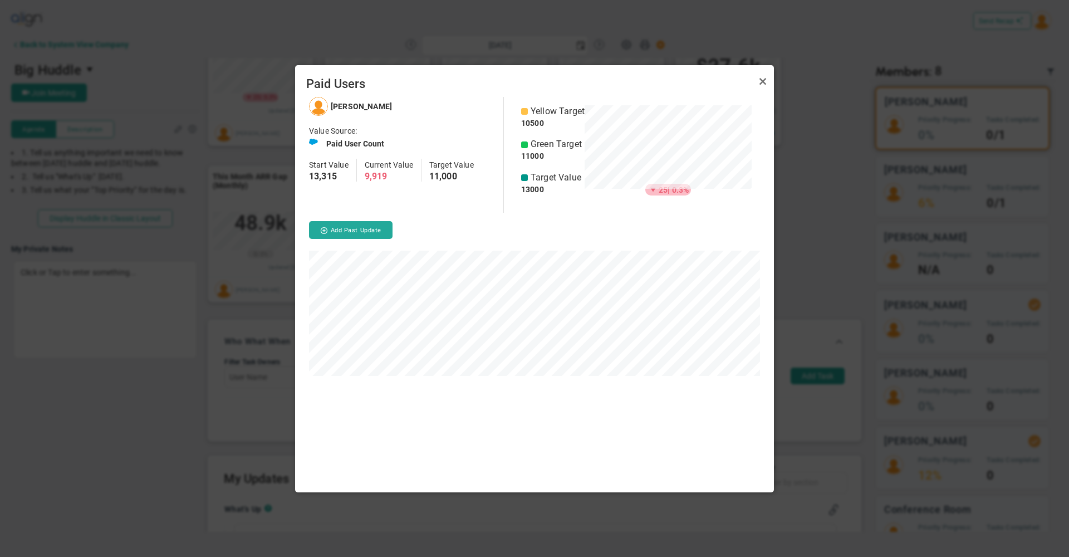
scroll to position [395, 479]
click at [761, 88] on link "Close" at bounding box center [762, 81] width 13 height 13
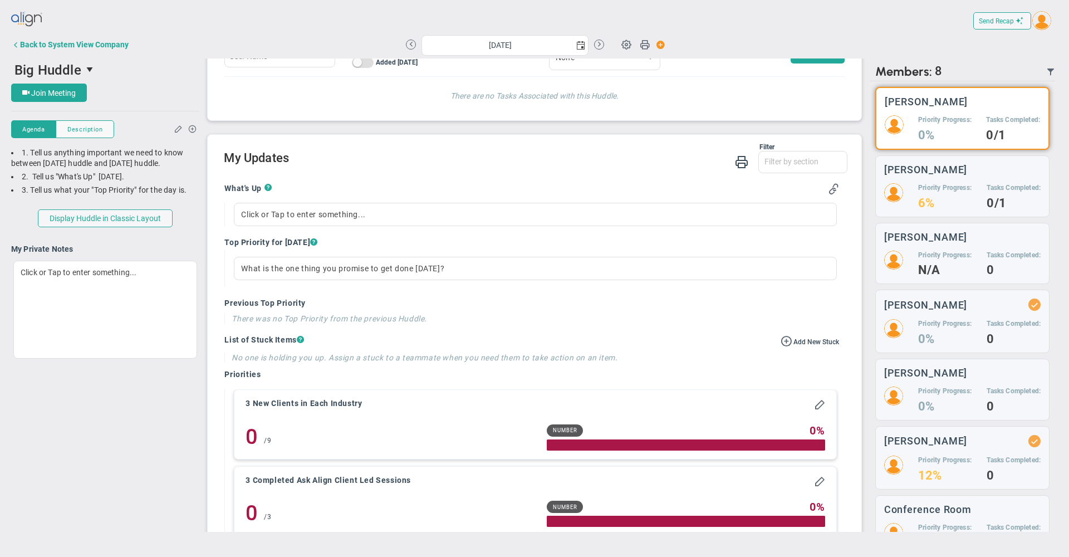
scroll to position [647, 0]
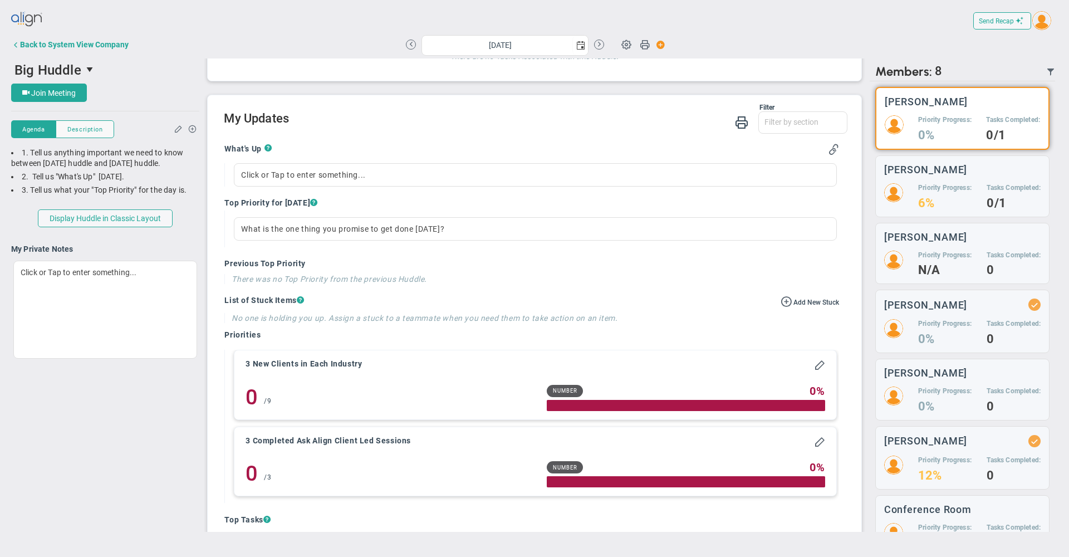
click at [677, 396] on div "3 New Clients in Each Industry Secure 0 0 / 9 Number 0 %" at bounding box center [534, 384] width 601 height 69
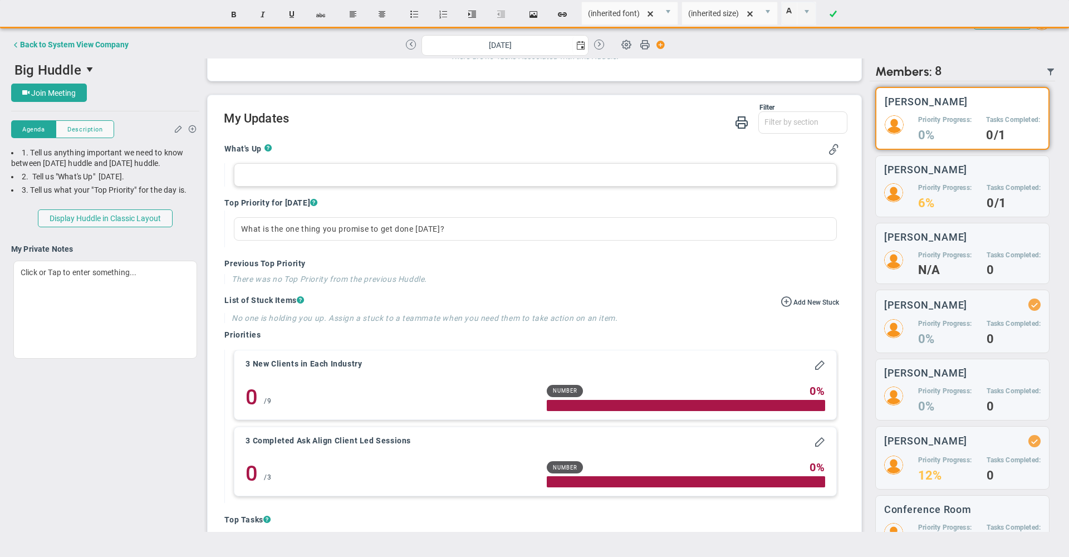
click at [294, 182] on div at bounding box center [535, 174] width 602 height 23
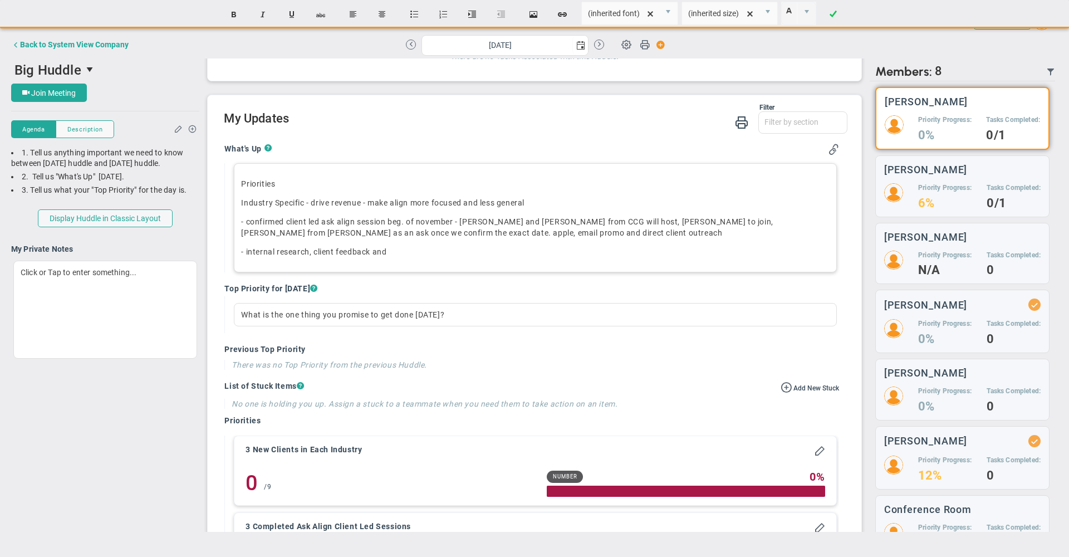
click at [308, 257] on p "- internal research, client feedback and ﻿" at bounding box center [535, 251] width 588 height 11
click at [518, 257] on p "- internal research looking at align accounts, client feedback and ﻿" at bounding box center [535, 251] width 588 height 11
click at [410, 257] on p "- internal research looking at align accounts, client feedback and ﻿on" at bounding box center [535, 251] width 588 height 11
click at [559, 257] on p "- internal research looking at align accounts, discussions, client feedback and…" at bounding box center [535, 251] width 588 height 11
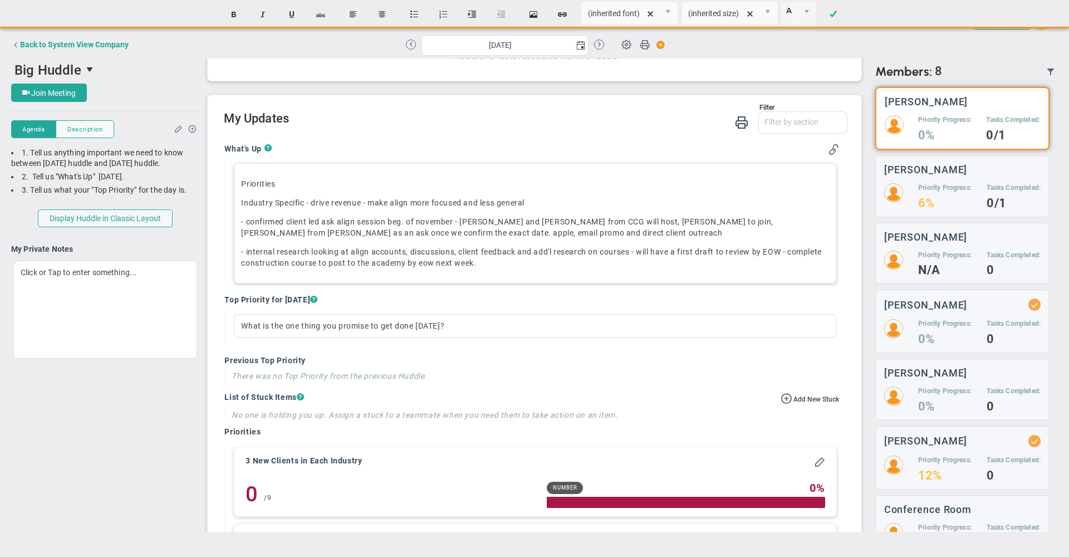
click at [445, 268] on p "- internal research looking at align accounts, discussions, client feedback and…" at bounding box center [535, 257] width 588 height 22
click at [563, 268] on p "- internal research looking at align accounts, discussions, client feedback and…" at bounding box center [535, 257] width 588 height 22
click at [573, 208] on p "Industry Specific - drive revenue - make align more focused and less general" at bounding box center [535, 202] width 588 height 11
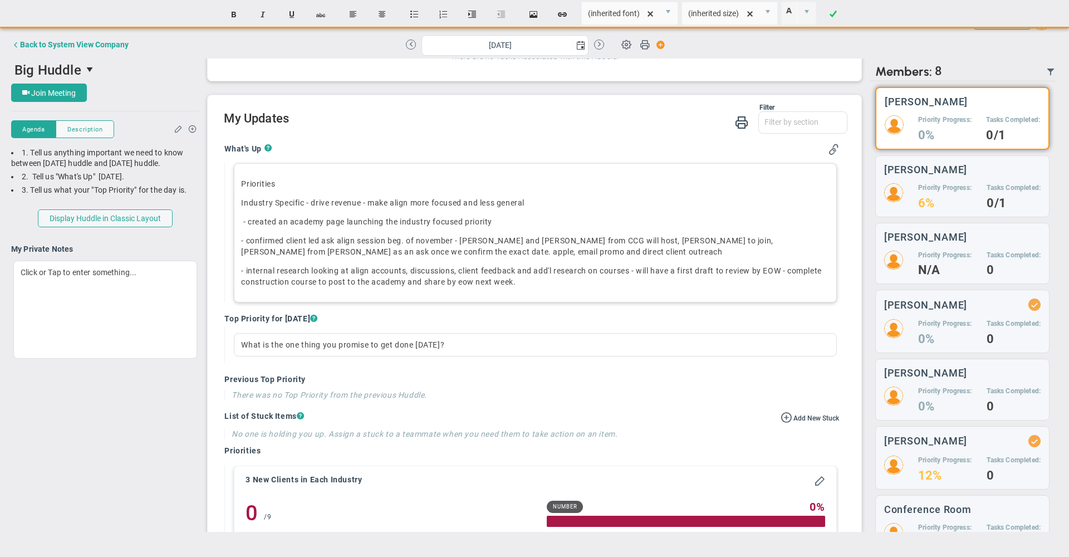
click at [609, 287] on p "- internal research looking at align accounts, discussions, client feedback and…" at bounding box center [535, 276] width 588 height 22
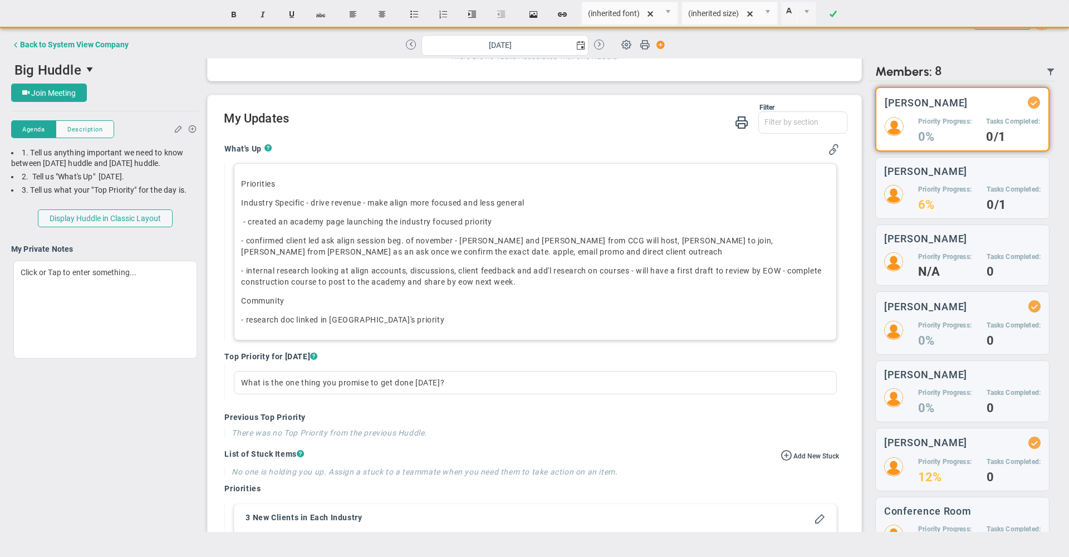
click at [294, 325] on p "- research doc linked in [GEOGRAPHIC_DATA]'s priority ﻿" at bounding box center [535, 319] width 588 height 11
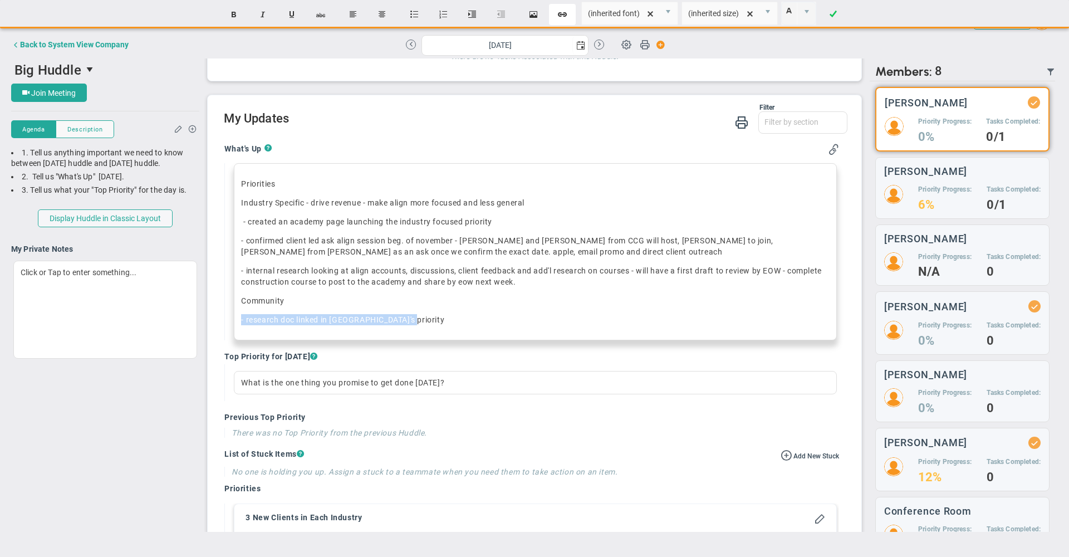
click at [567, 16] on button "Create Link" at bounding box center [562, 14] width 27 height 21
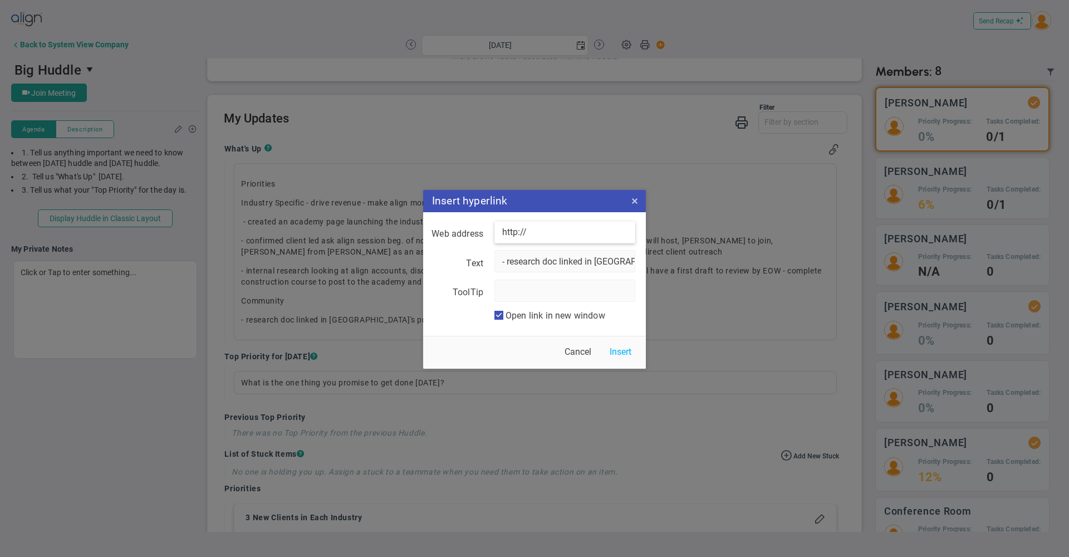
click at [540, 229] on input "http://" at bounding box center [564, 232] width 141 height 22
paste input "s://[DOMAIN_NAME][URL]"
type input "[URL][DOMAIN_NAME]"
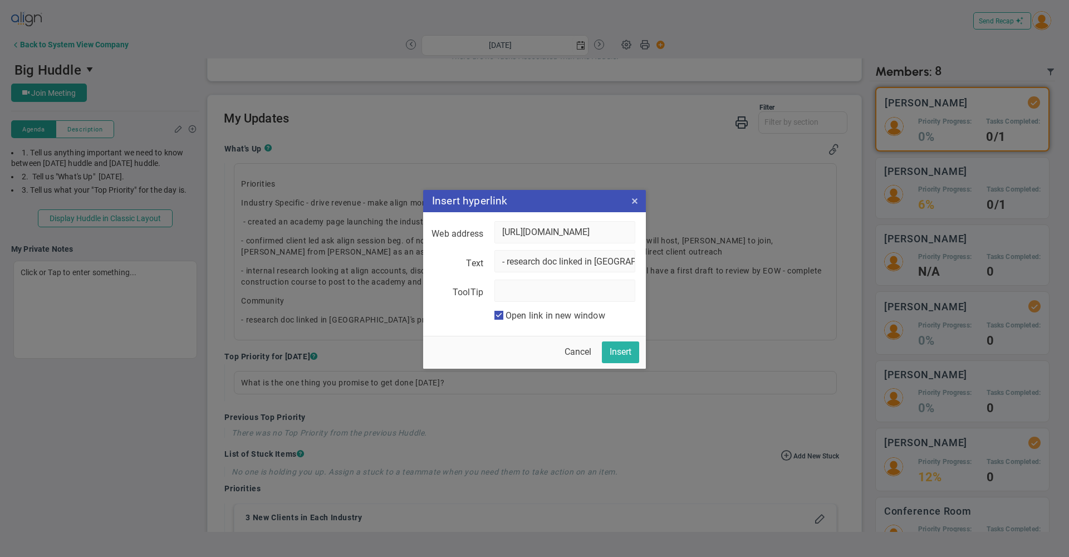
click at [621, 350] on button "Insert" at bounding box center [620, 352] width 37 height 22
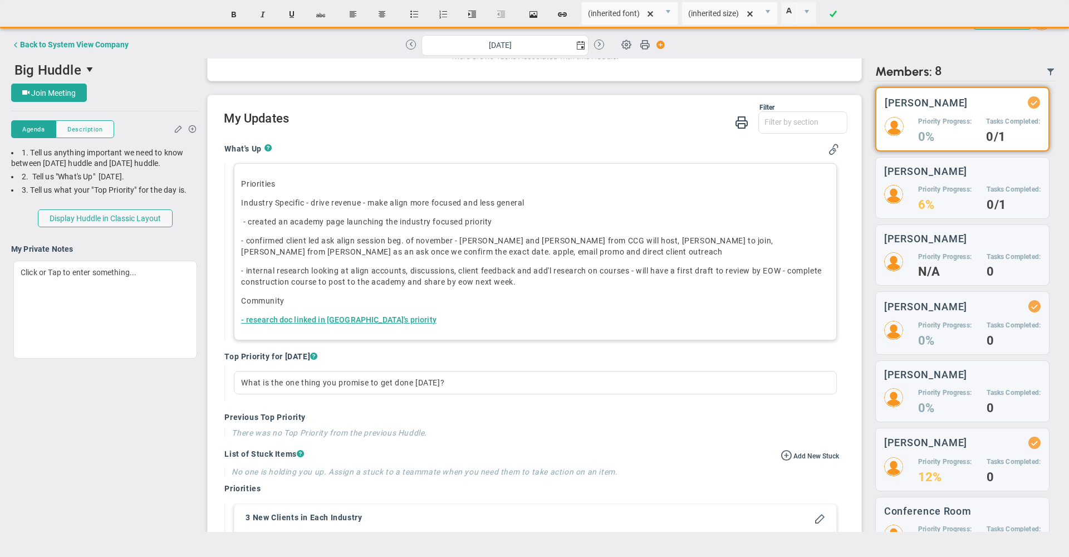
click at [468, 340] on div "Priorities Industry Specific - drive revenue - make align more focused and less…" at bounding box center [535, 251] width 602 height 177
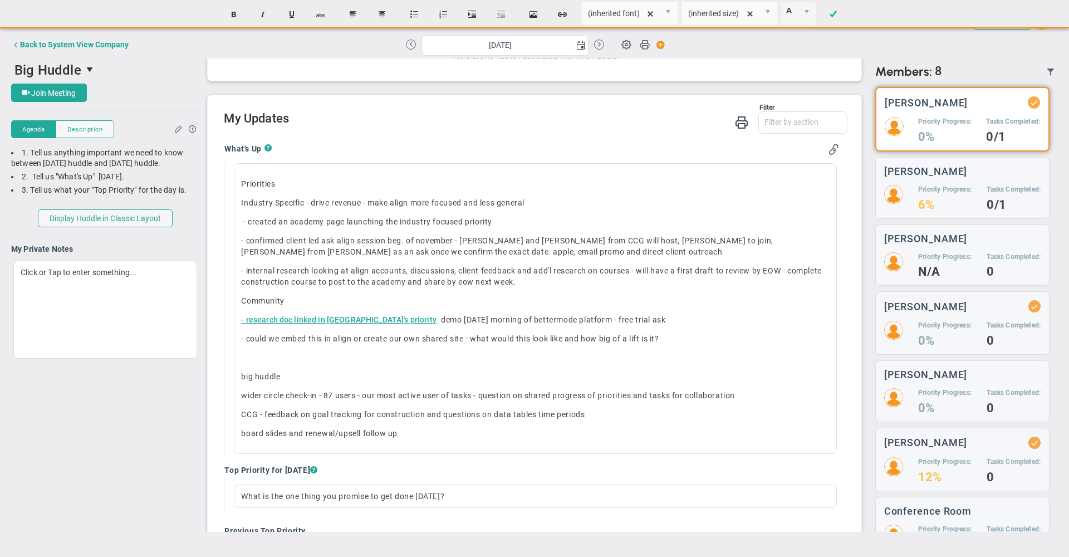
click at [513, 126] on h2 "My Updates" at bounding box center [535, 119] width 623 height 16
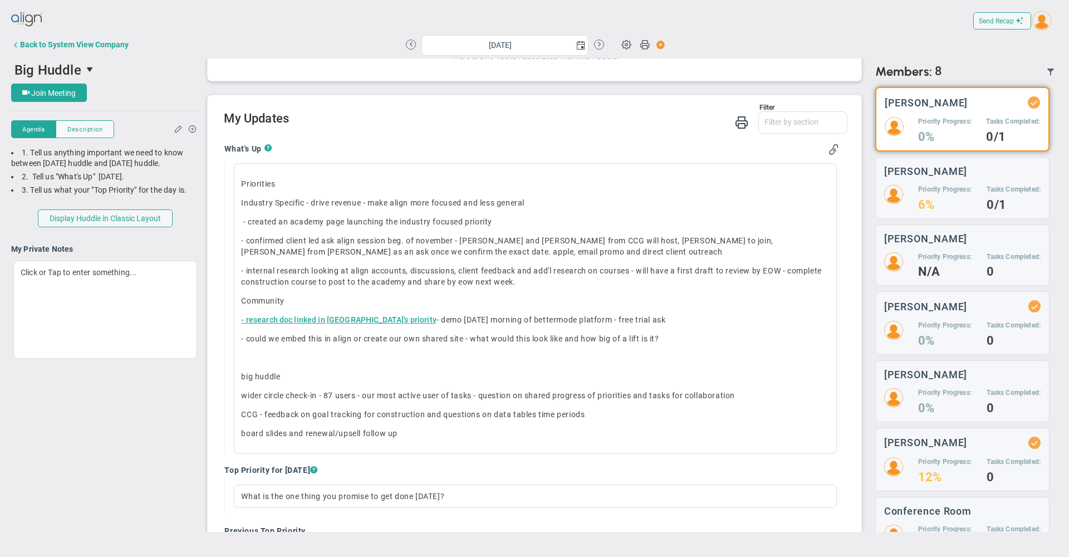
click at [559, 135] on div "Filter What's Up Top Priorities Stucks Priorities Top Tasks [DATE] Shoutouts! W…" at bounding box center [535, 120] width 623 height 32
click at [510, 139] on div "Filter What's Up Top Priorities Stucks Priorities Top Tasks [DATE] Shoutouts! W…" at bounding box center [535, 123] width 623 height 32
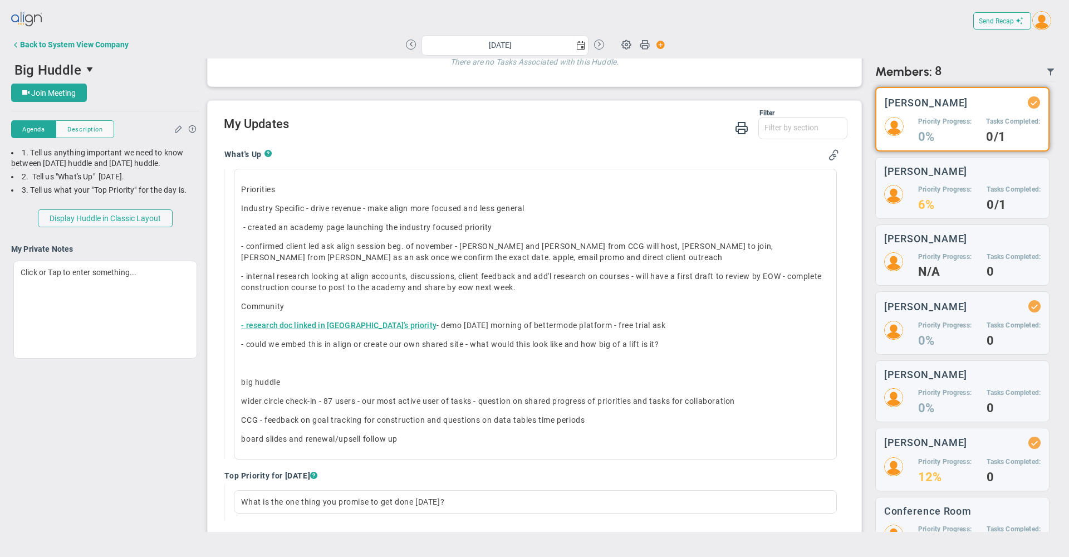
click at [523, 131] on h2 "My Updates" at bounding box center [535, 125] width 623 height 16
click at [590, 141] on div "Filter What's Up Top Priorities Stucks Priorities Top Tasks [DATE] Shoutouts! W…" at bounding box center [535, 125] width 623 height 32
click at [507, 141] on div "Filter What's Up Top Priorities Stucks Priorities Top Tasks [DATE] Shoutouts! W…" at bounding box center [535, 125] width 623 height 32
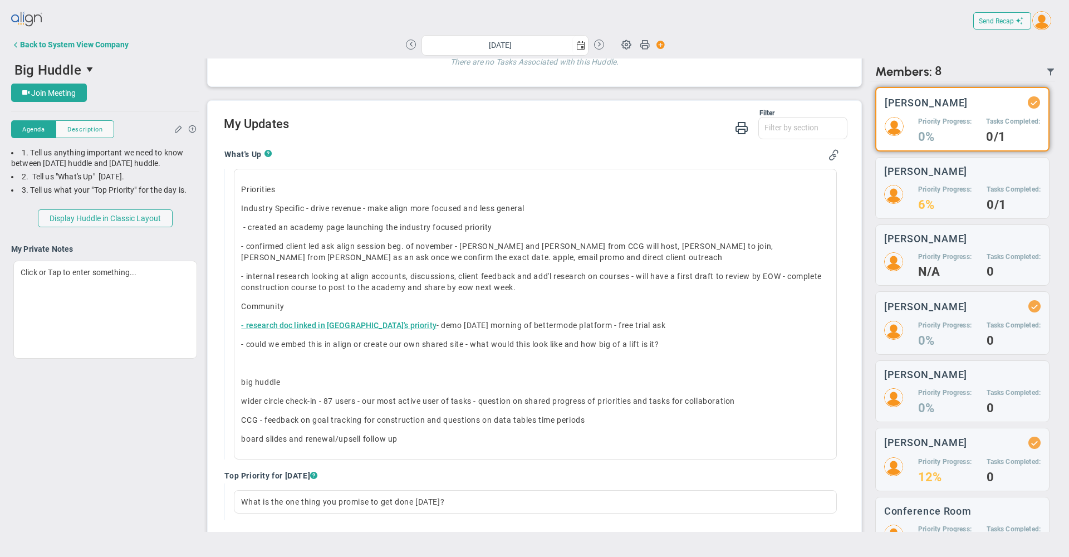
click at [507, 141] on div "Filter What's Up Top Priorities Stucks Priorities Top Tasks [DATE] Shoutouts! W…" at bounding box center [535, 125] width 623 height 32
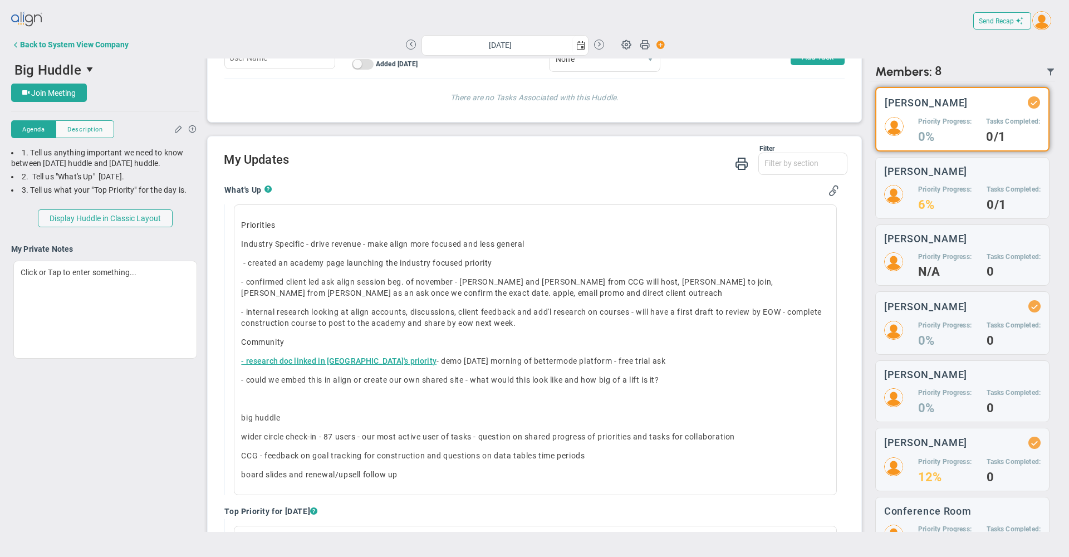
scroll to position [608, 0]
click at [530, 174] on div "Filter What's Up Top Priorities Stucks Priorities Top Tasks [DATE] Shoutouts! W…" at bounding box center [535, 158] width 623 height 32
click at [496, 174] on div "Filter What's Up Top Priorities Stucks Priorities Top Tasks [DATE] Shoutouts! W…" at bounding box center [535, 158] width 623 height 32
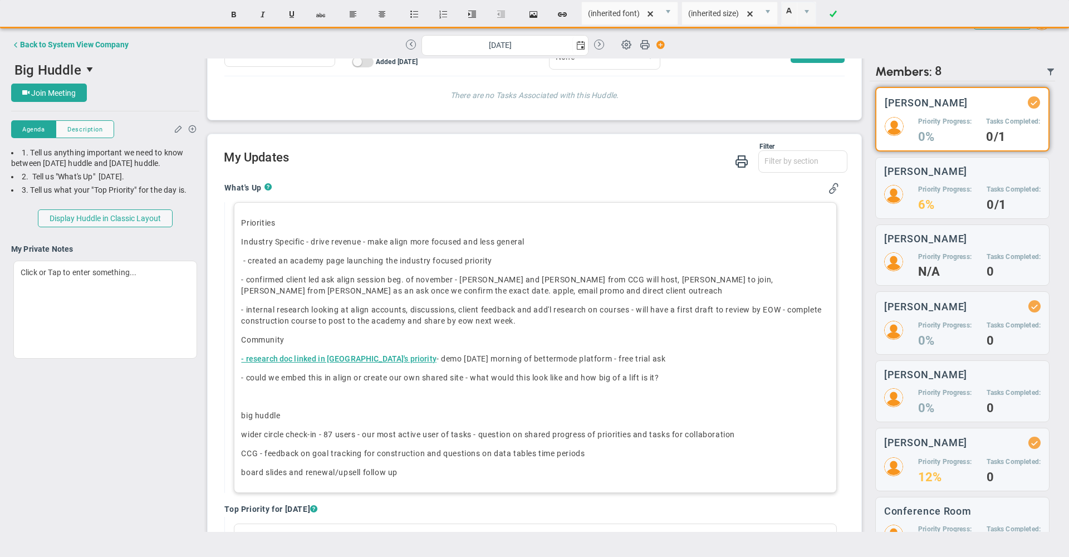
click at [513, 279] on div "Priorities Industry Specific - drive revenue - make align more focused and less…" at bounding box center [535, 347] width 602 height 291
click at [507, 266] on p "- created an academy page launching the industry focused priority ﻿" at bounding box center [535, 260] width 588 height 11
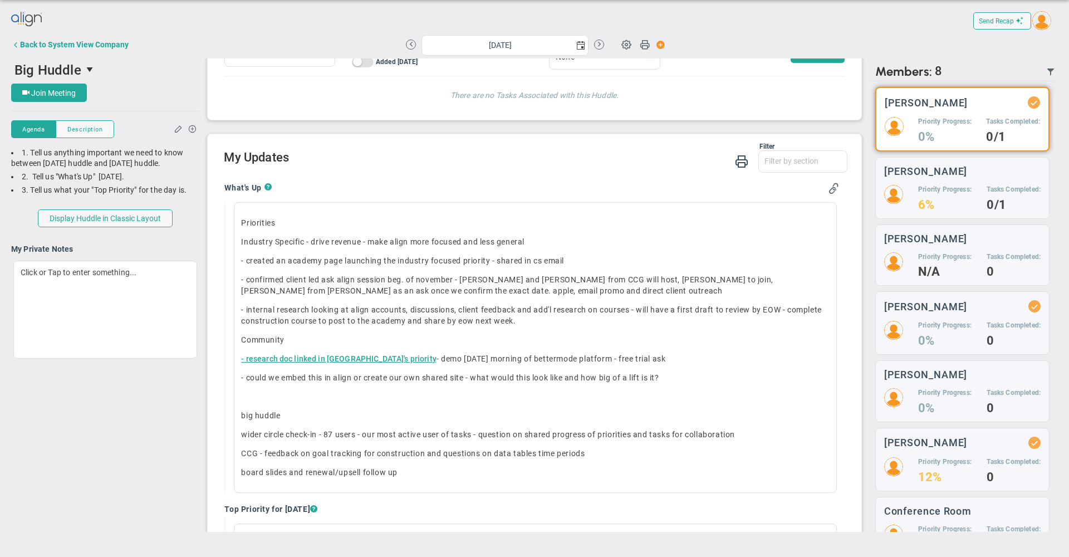
click at [545, 195] on div "What's Up ?" at bounding box center [531, 189] width 614 height 13
click at [534, 174] on div "Filter What's Up Top Priorities Stucks Priorities Top Tasks [DATE] Shoutouts! W…" at bounding box center [535, 158] width 623 height 32
click at [58, 89] on span "Join Meeting" at bounding box center [53, 92] width 45 height 9
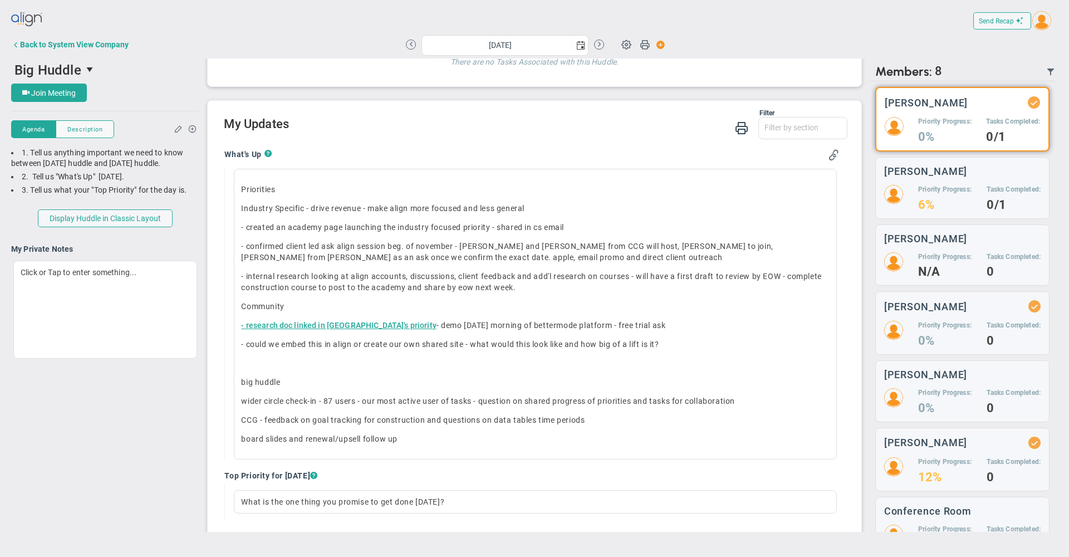
click at [542, 179] on div "What's Up ? Priorities Industry Specific - drive revenue - make align more focu…" at bounding box center [531, 304] width 614 height 310
click at [525, 160] on div "What's Up ?" at bounding box center [531, 155] width 614 height 13
click at [965, 468] on div "Priority Progress: 12%" at bounding box center [944, 469] width 53 height 25
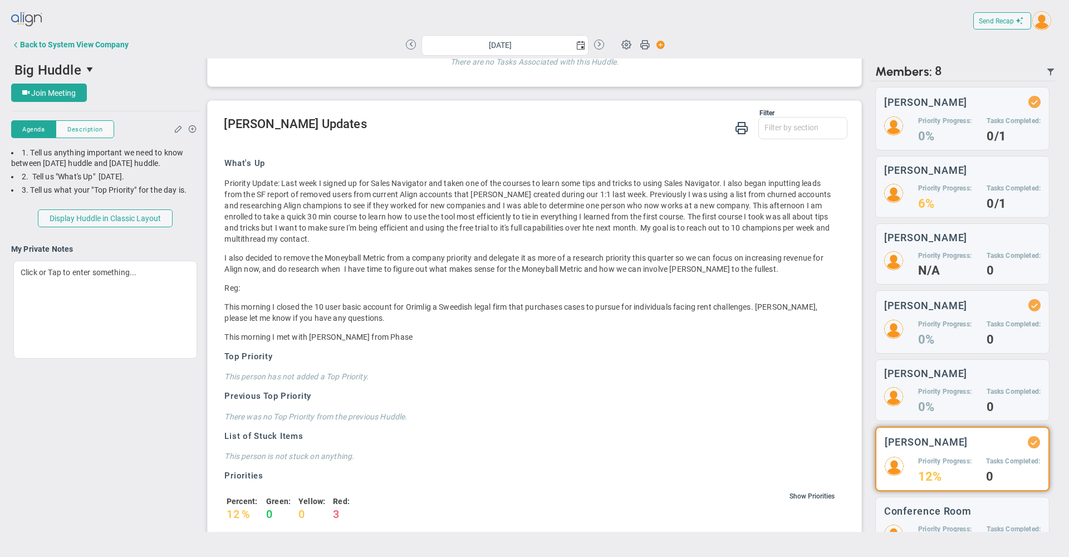
scroll to position [697, 0]
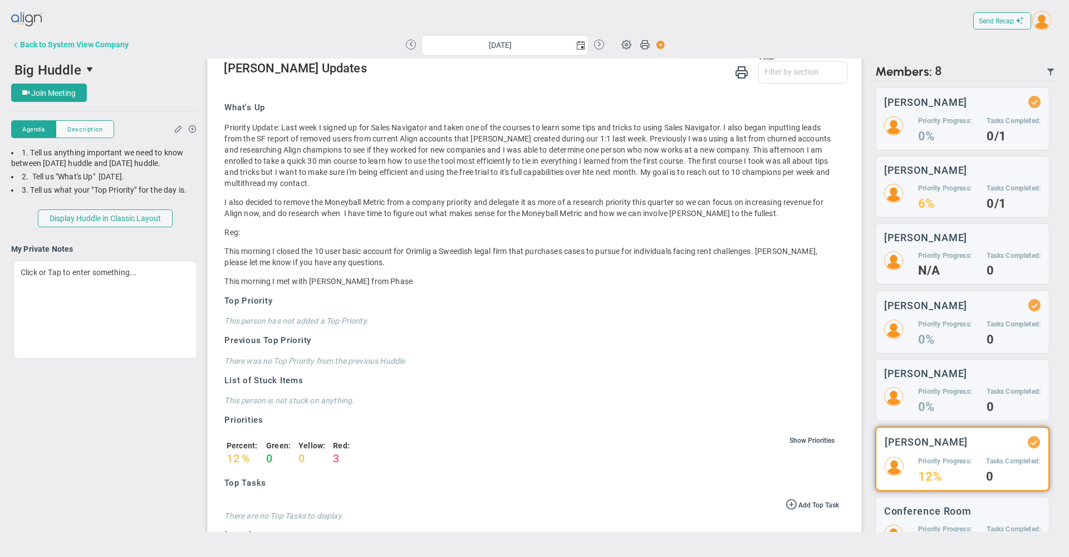
click at [78, 47] on div "Back to System View Company" at bounding box center [74, 44] width 109 height 9
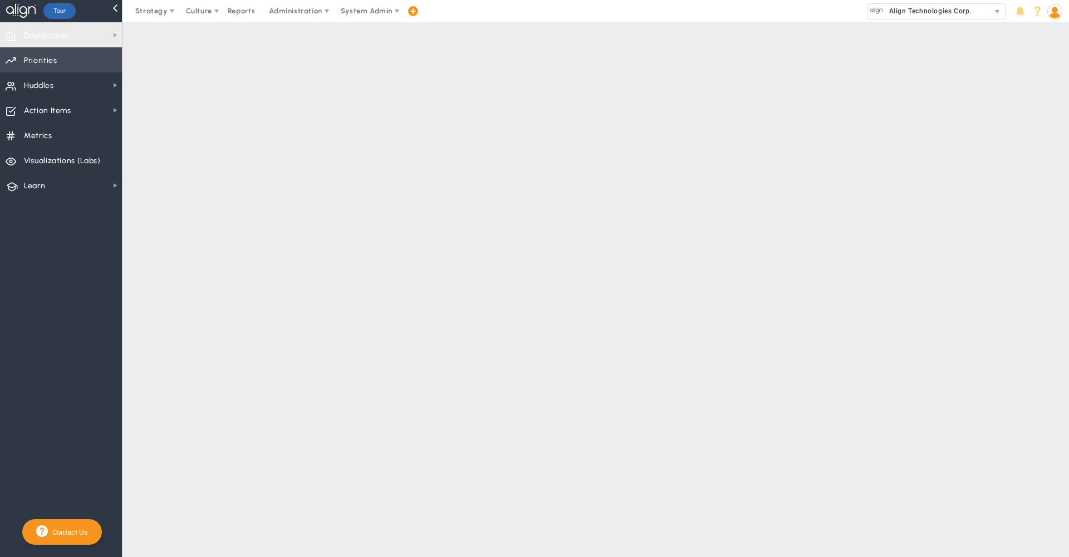
click at [60, 60] on span "Priorities Projects OKR Tree Priorities Projects OKRs" at bounding box center [61, 59] width 122 height 25
checkbox input "false"
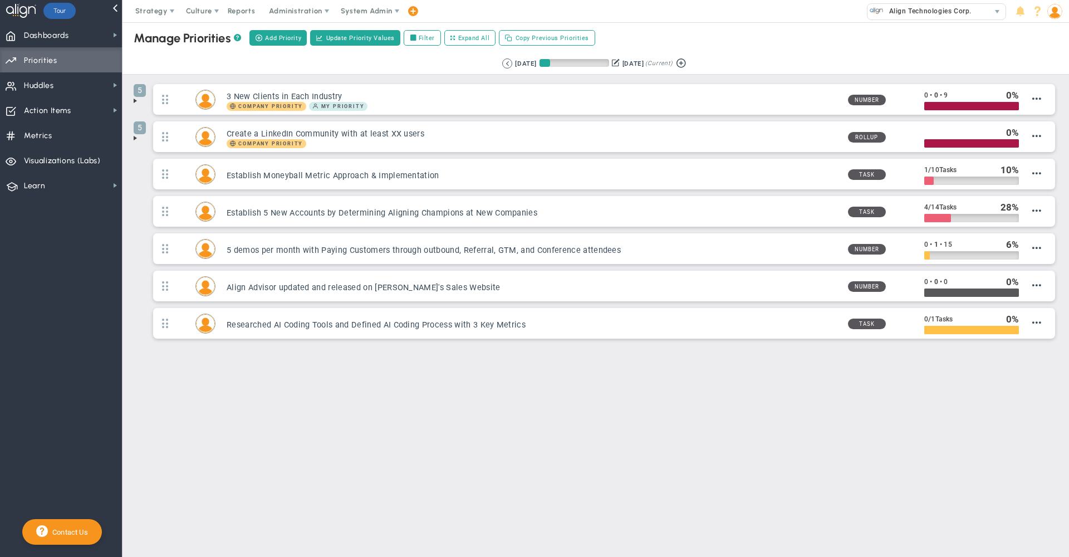
click at [403, 67] on div "Retrieving period... [DATE] [DATE] (Current)" at bounding box center [595, 64] width 968 height 22
click at [62, 86] on span "Huddles Huddles" at bounding box center [61, 84] width 122 height 25
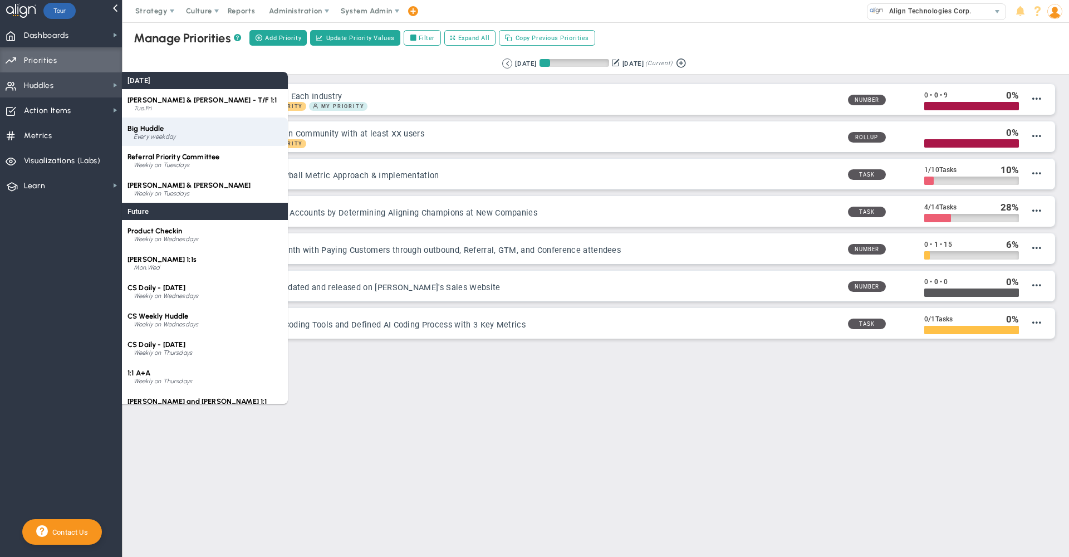
click at [175, 136] on div "Every weekday" at bounding box center [208, 137] width 149 height 7
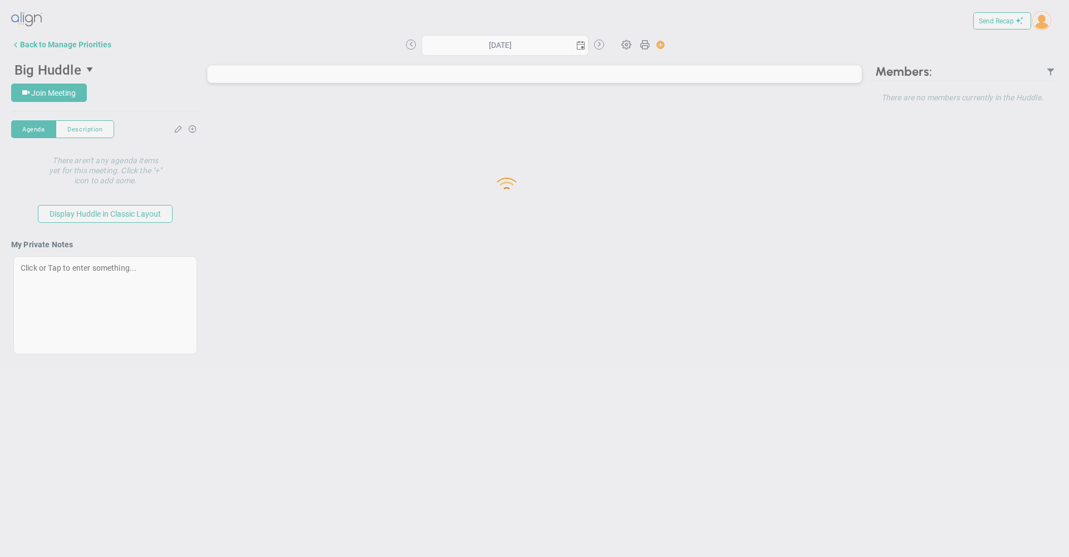
type input "[DATE]"
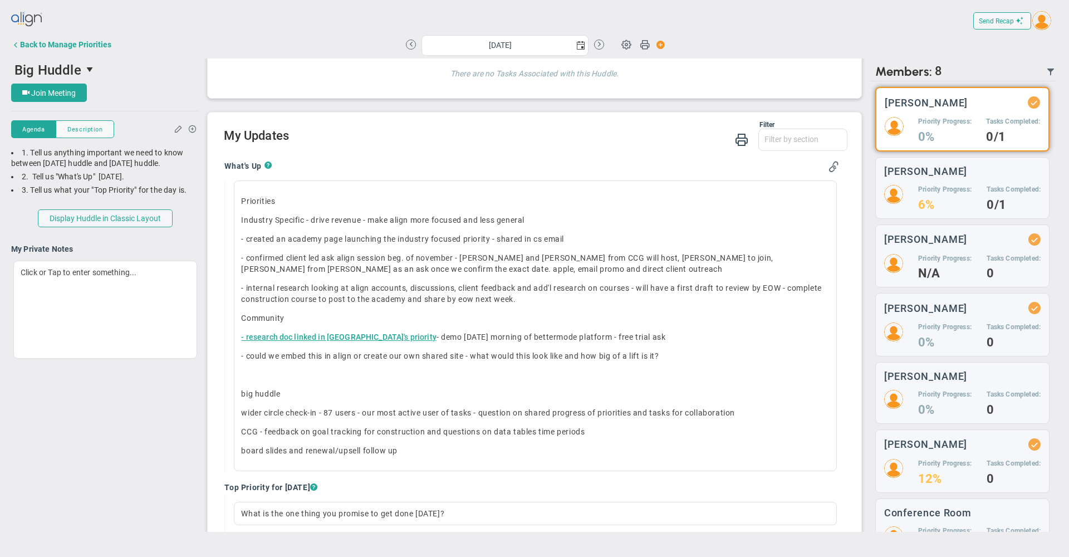
scroll to position [632, 0]
click at [564, 143] on h2 "My Updates" at bounding box center [535, 135] width 623 height 16
click at [512, 143] on h2 "My Updates" at bounding box center [535, 135] width 623 height 16
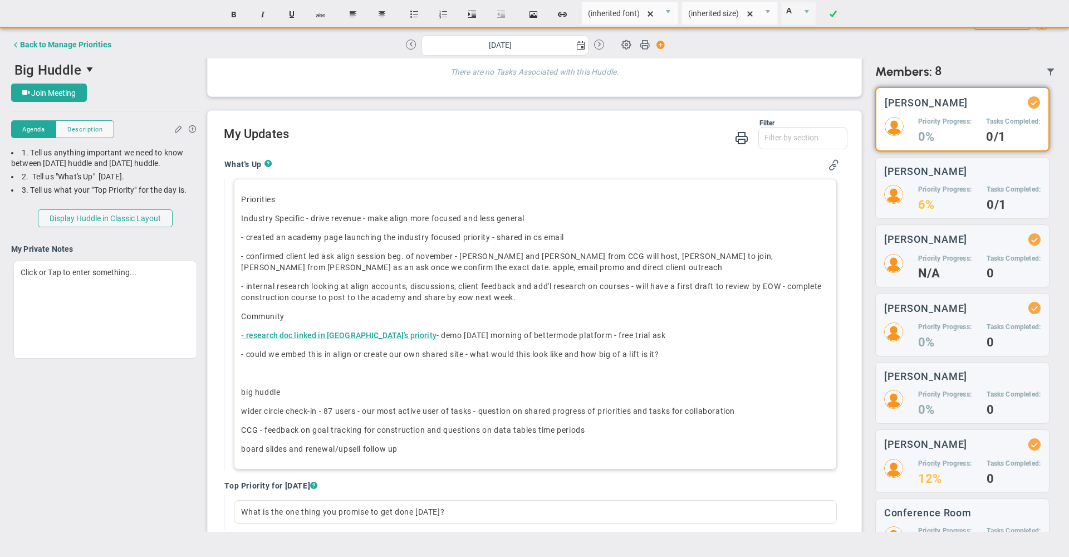
click at [569, 303] on p "- internal research looking at align accounts, discussions, client feedback and…" at bounding box center [535, 292] width 588 height 22
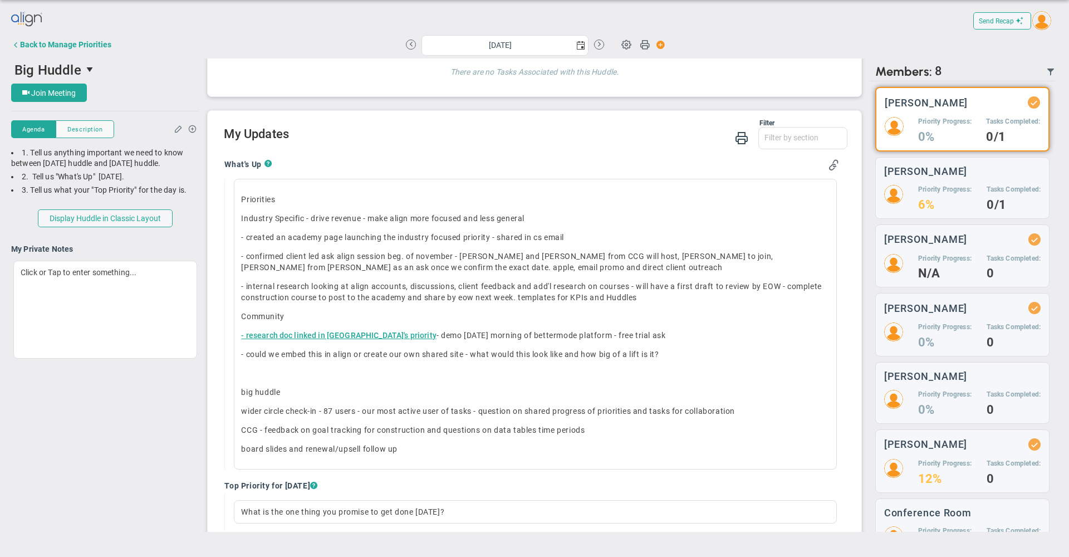
click at [520, 151] on div "Filter What's Up Top Priorities Stucks Priorities Top Tasks [DATE] Shoutouts! W…" at bounding box center [535, 135] width 623 height 32
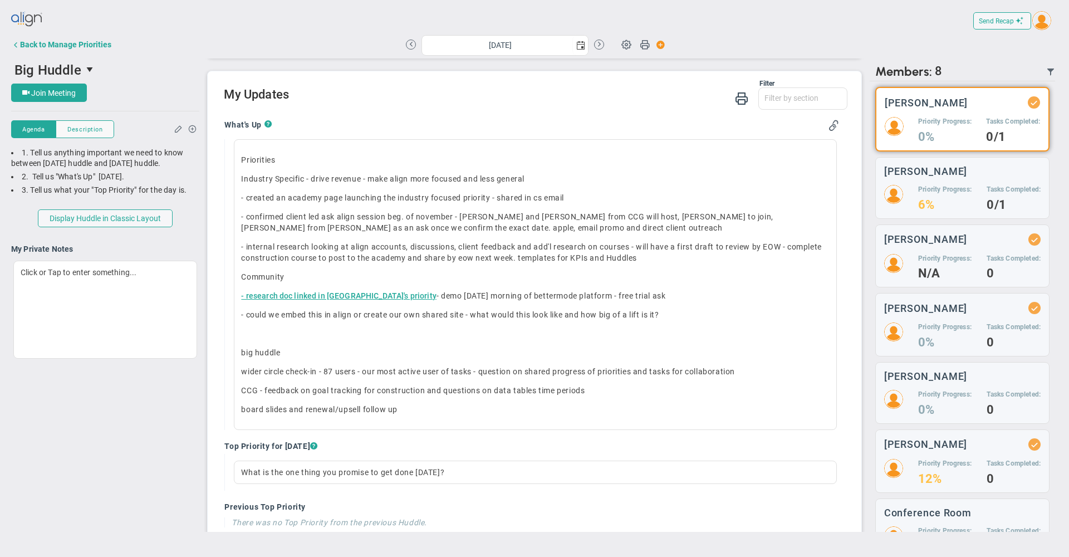
scroll to position [677, 0]
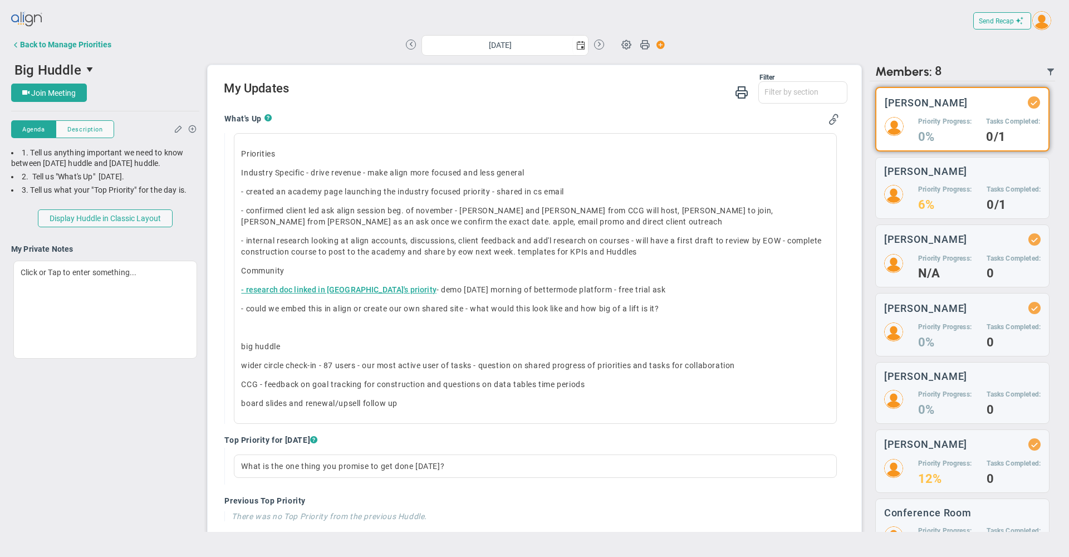
click at [572, 116] on div "What's Up ? Priorities Industry Specific - drive revenue - make align more focu…" at bounding box center [531, 567] width 631 height 924
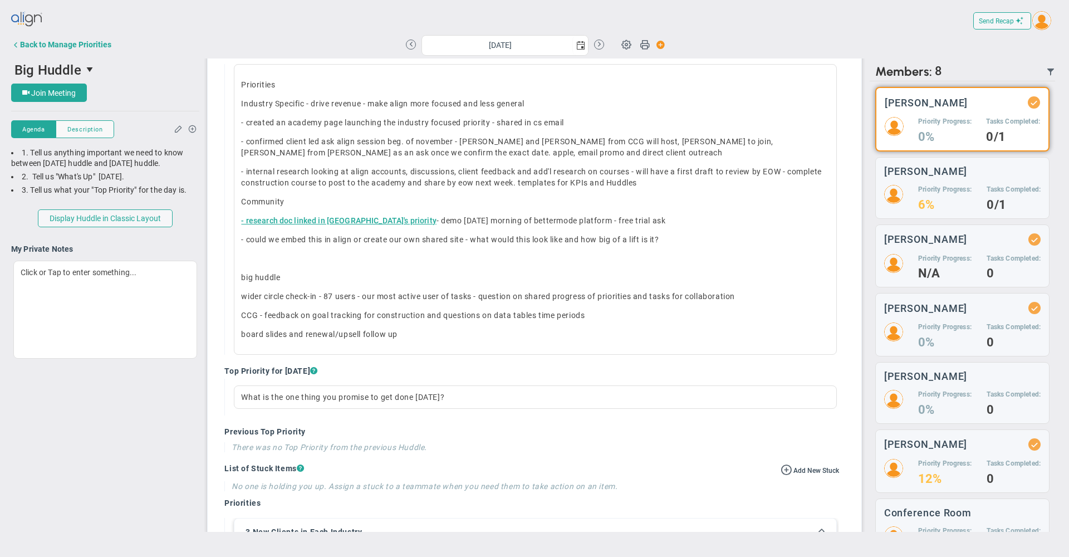
scroll to position [744, 0]
click at [844, 322] on div "Filter What's Up Top Priorities Stucks Priorities Top Tasks [DATE] Shoutouts! W…" at bounding box center [534, 485] width 636 height 956
click at [844, 321] on div "Filter What's Up Top Priorities Stucks Priorities Top Tasks [DATE] Shoutouts! W…" at bounding box center [534, 485] width 636 height 956
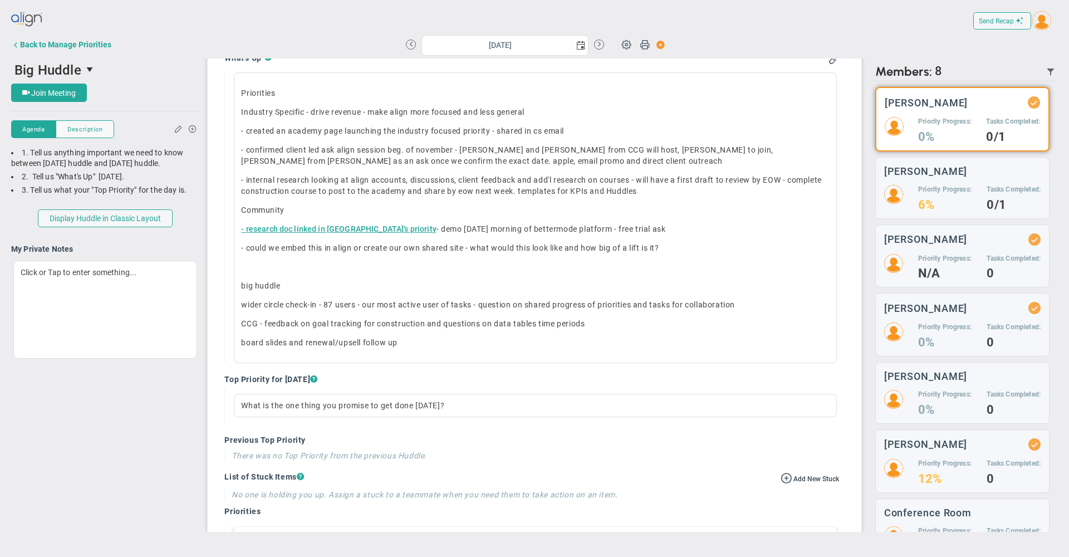
click at [731, 28] on div "Send Recap Profile Contact your Advisor Share! Become an Affiliate" at bounding box center [534, 20] width 1046 height 25
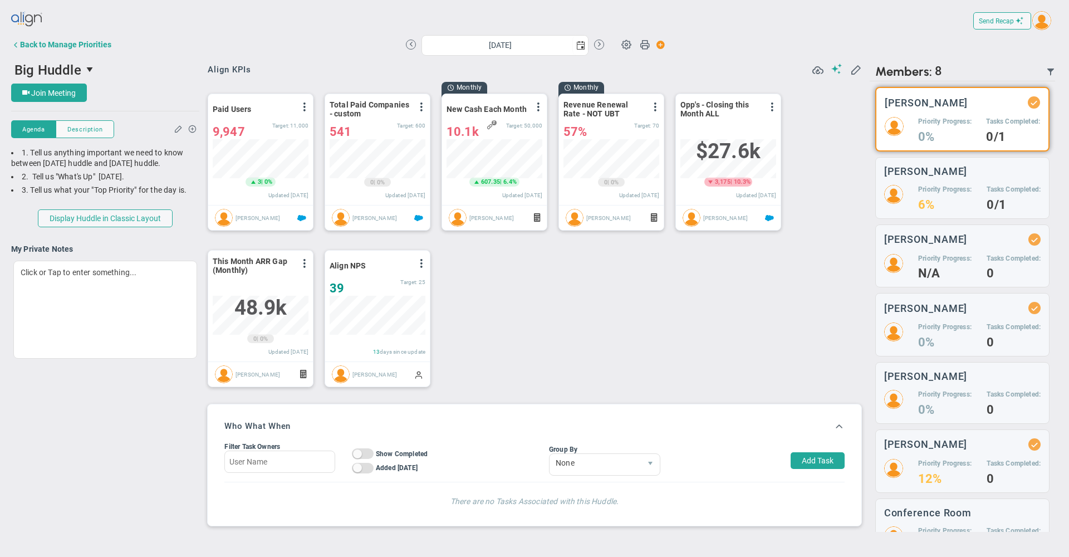
scroll to position [205, 0]
